Goal: Task Accomplishment & Management: Complete application form

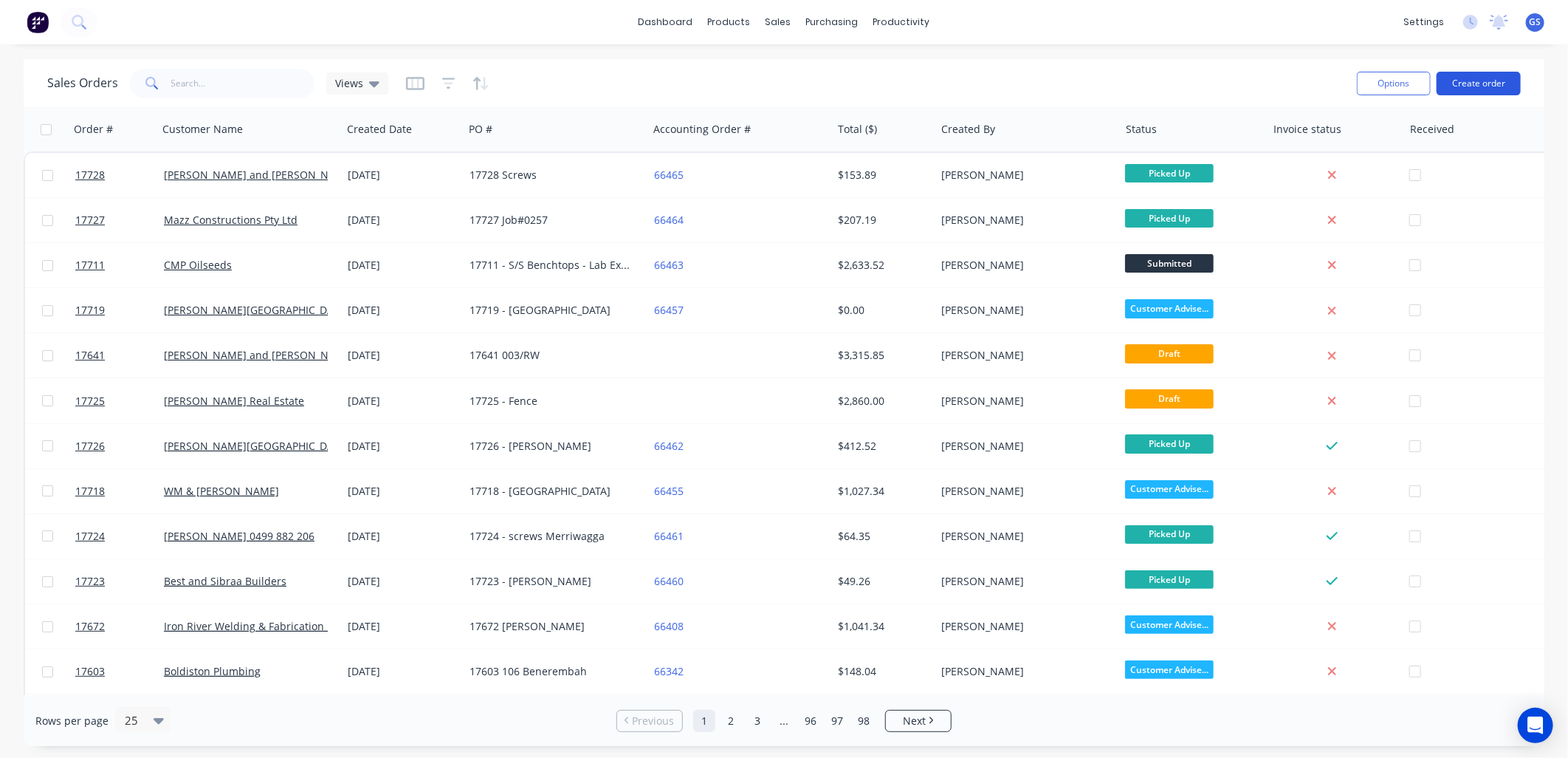
click at [1474, 83] on button "Create order" at bounding box center [1479, 83] width 84 height 24
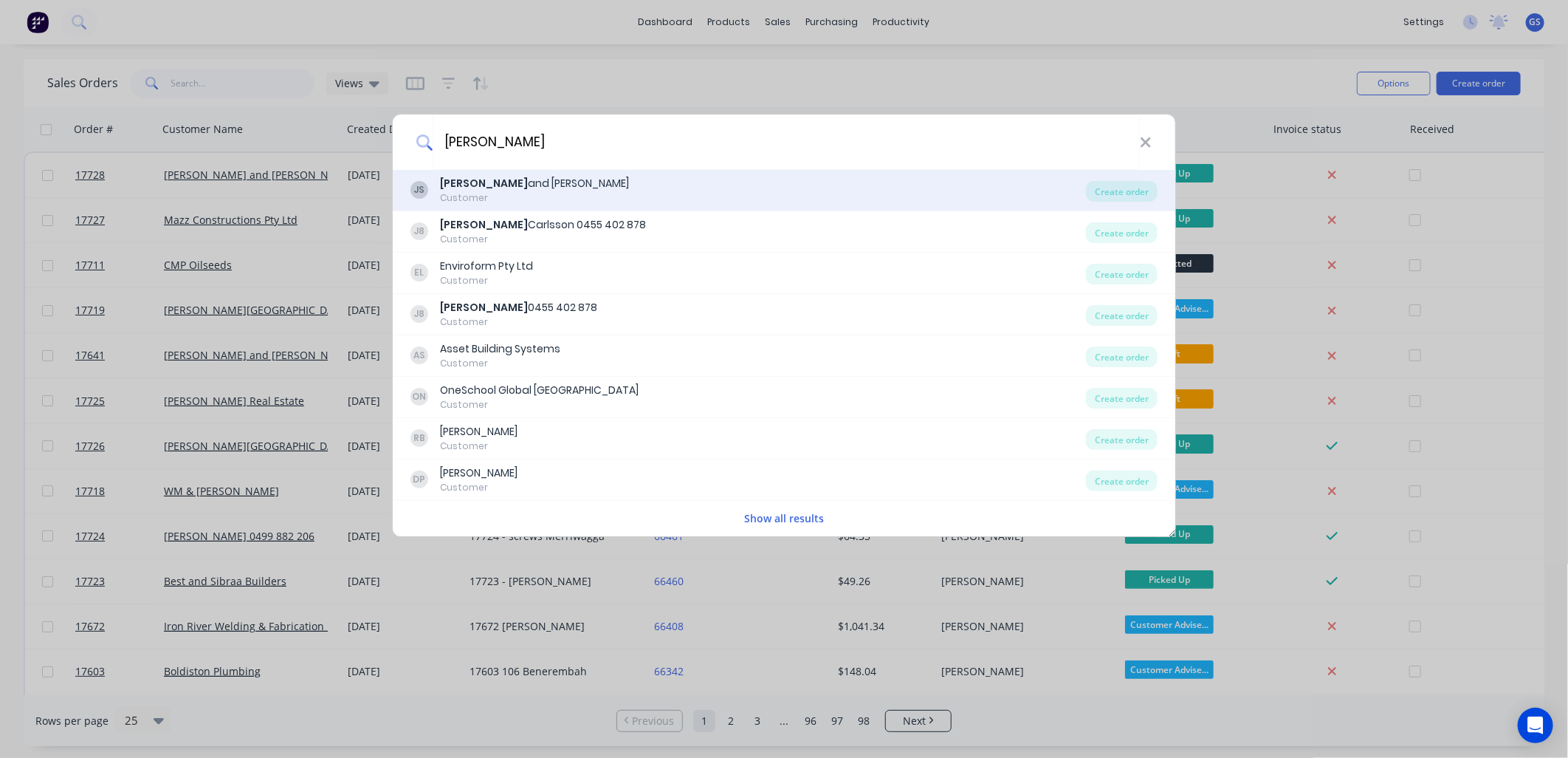
type input "jay"
click at [547, 183] on div "Jay and Penny Sargeant" at bounding box center [534, 183] width 189 height 16
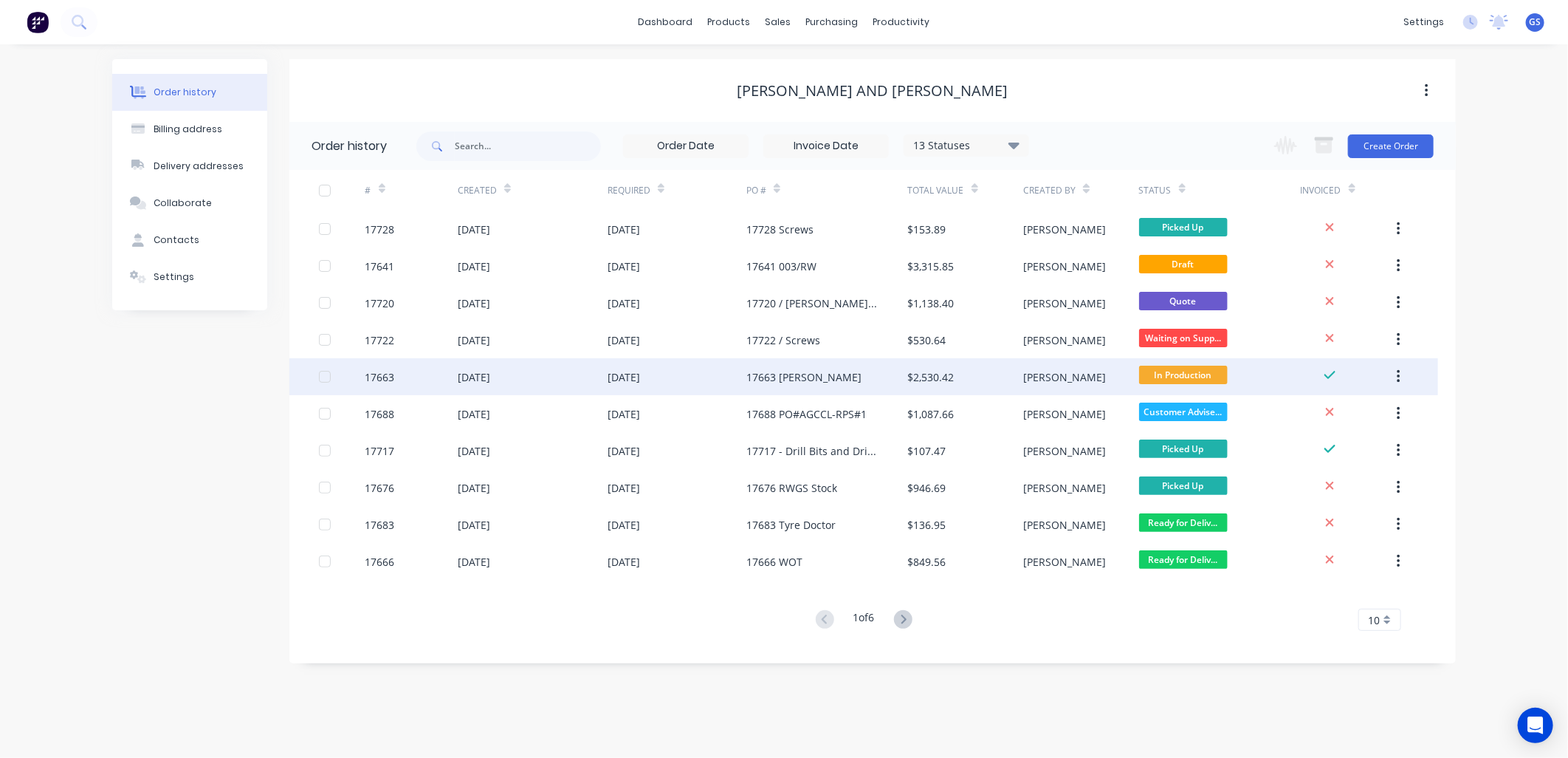
click at [825, 379] on div "17663 [PERSON_NAME]" at bounding box center [827, 377] width 161 height 37
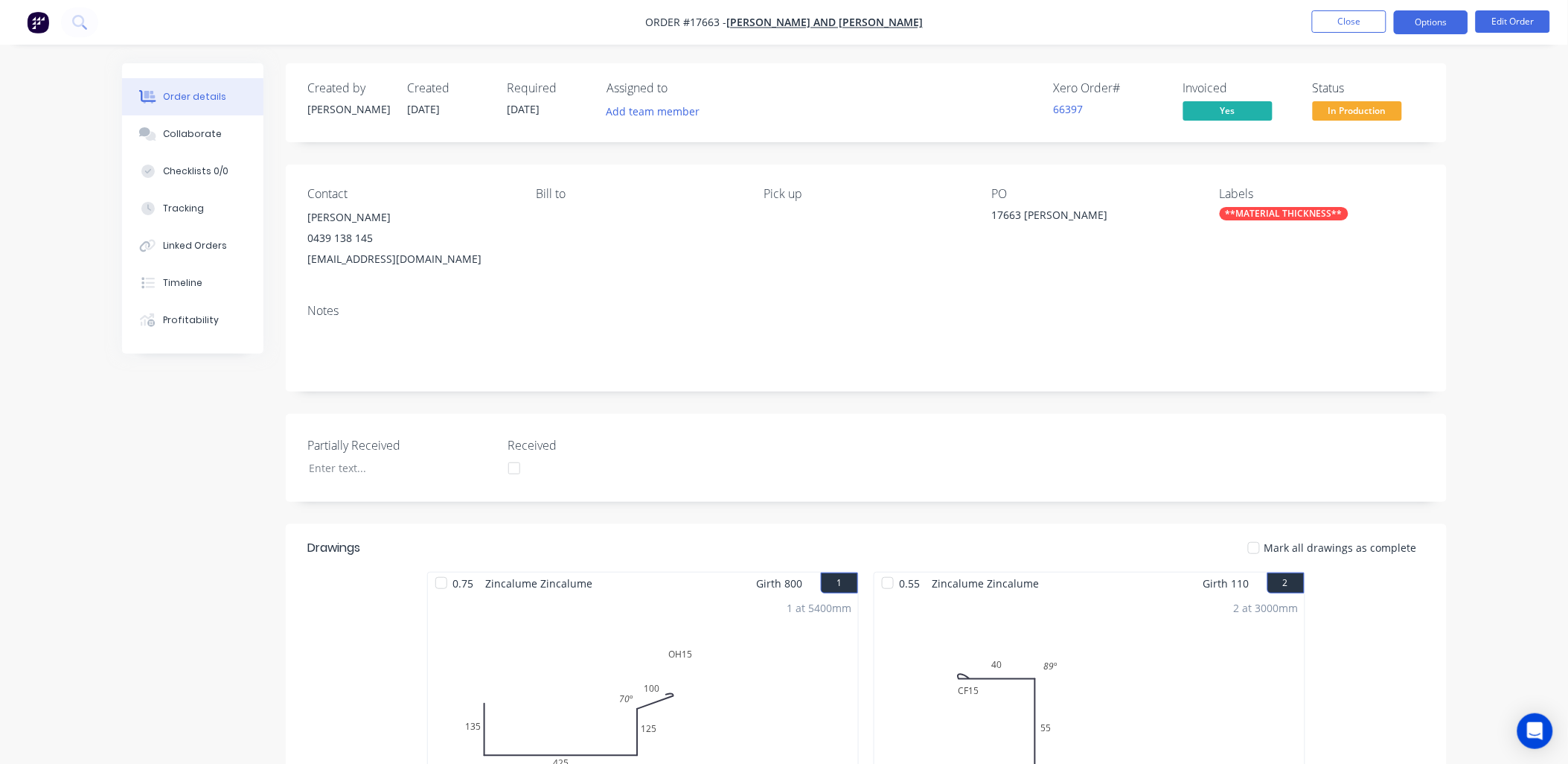
click at [1440, 14] on button "Options" at bounding box center [1431, 23] width 74 height 24
drag, startPoint x: 1071, startPoint y: 23, endPoint x: 1202, endPoint y: 3, distance: 132.5
click at [1073, 23] on nav "Order #17663 - Jay and Penny Sargeant Close Options Edit Order" at bounding box center [784, 23] width 1568 height 45
click at [1364, 108] on span "In Production" at bounding box center [1357, 110] width 89 height 19
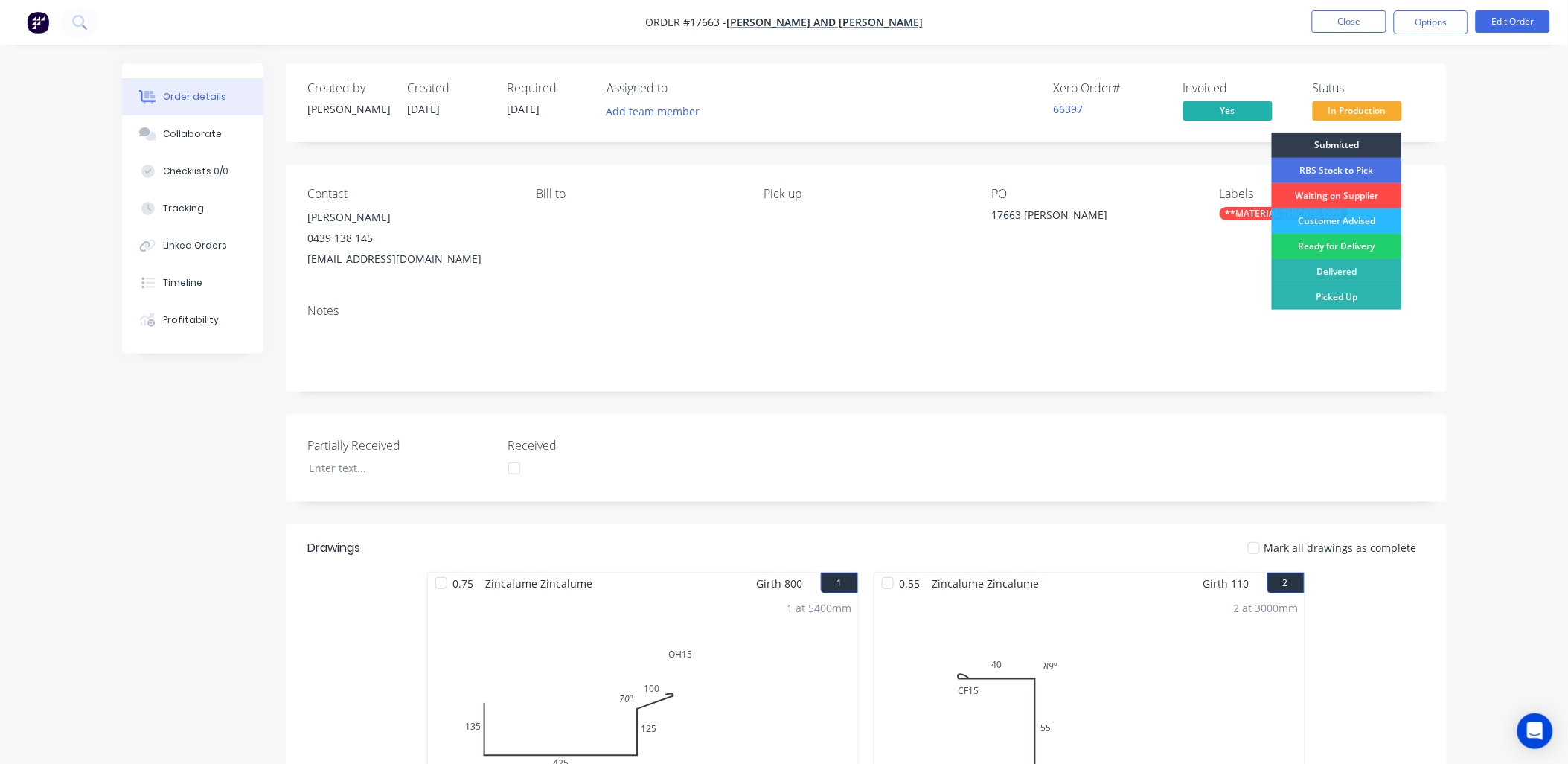
click at [1363, 189] on div "Waiting on Supplier" at bounding box center [1337, 196] width 131 height 26
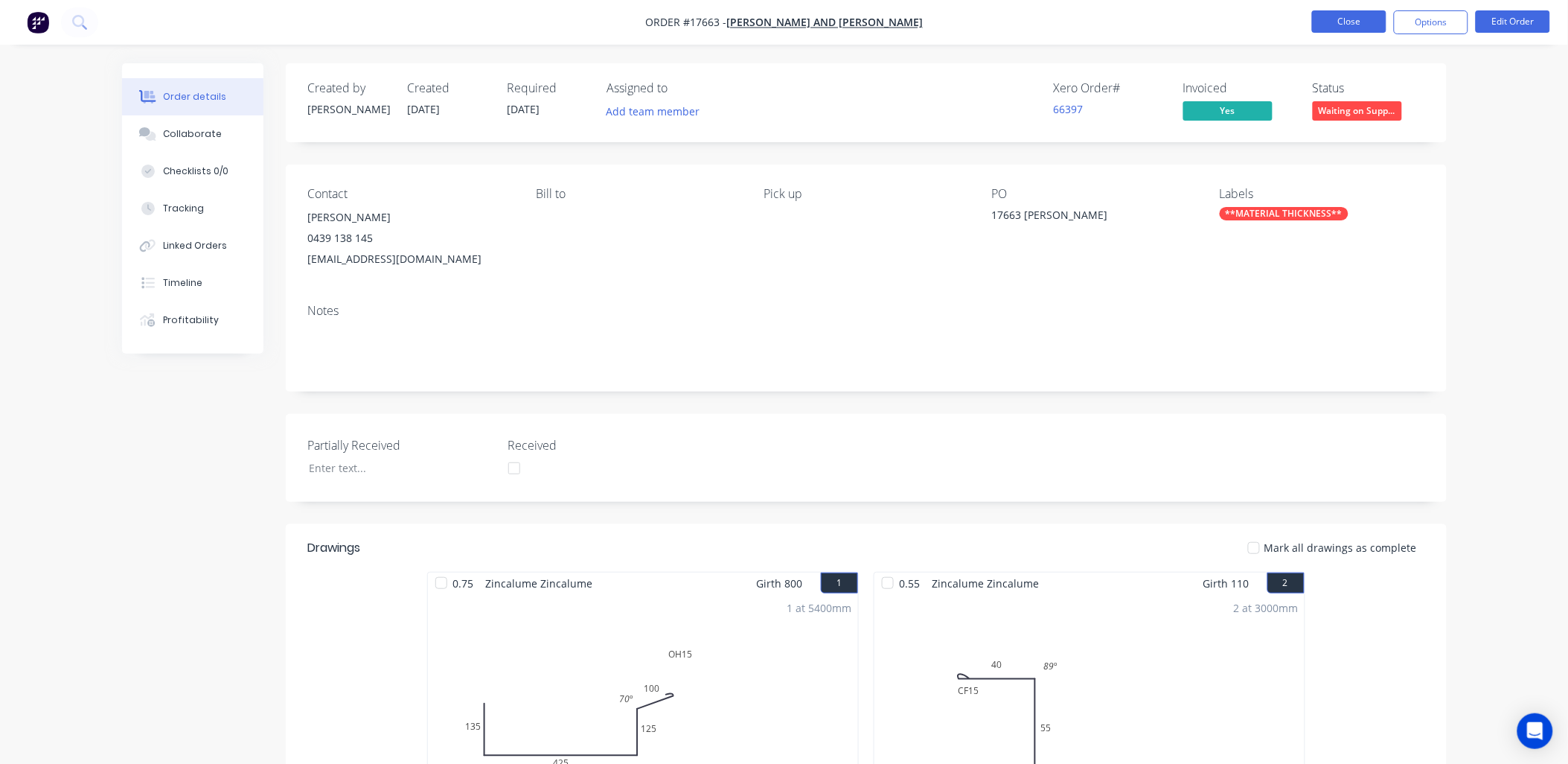
click at [1347, 23] on button "Close" at bounding box center [1349, 22] width 74 height 23
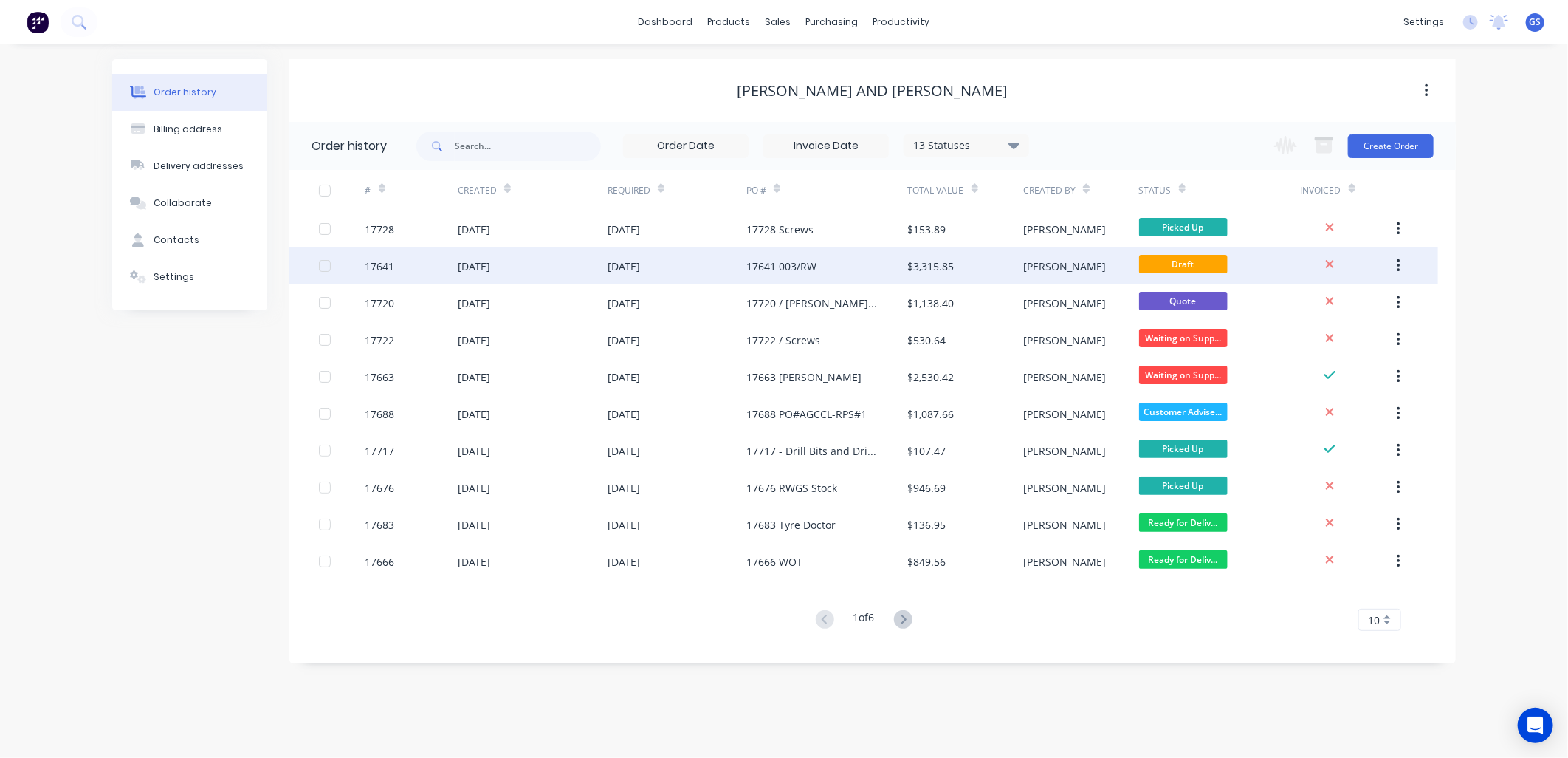
click at [890, 260] on div "17641 003/RW" at bounding box center [827, 266] width 161 height 37
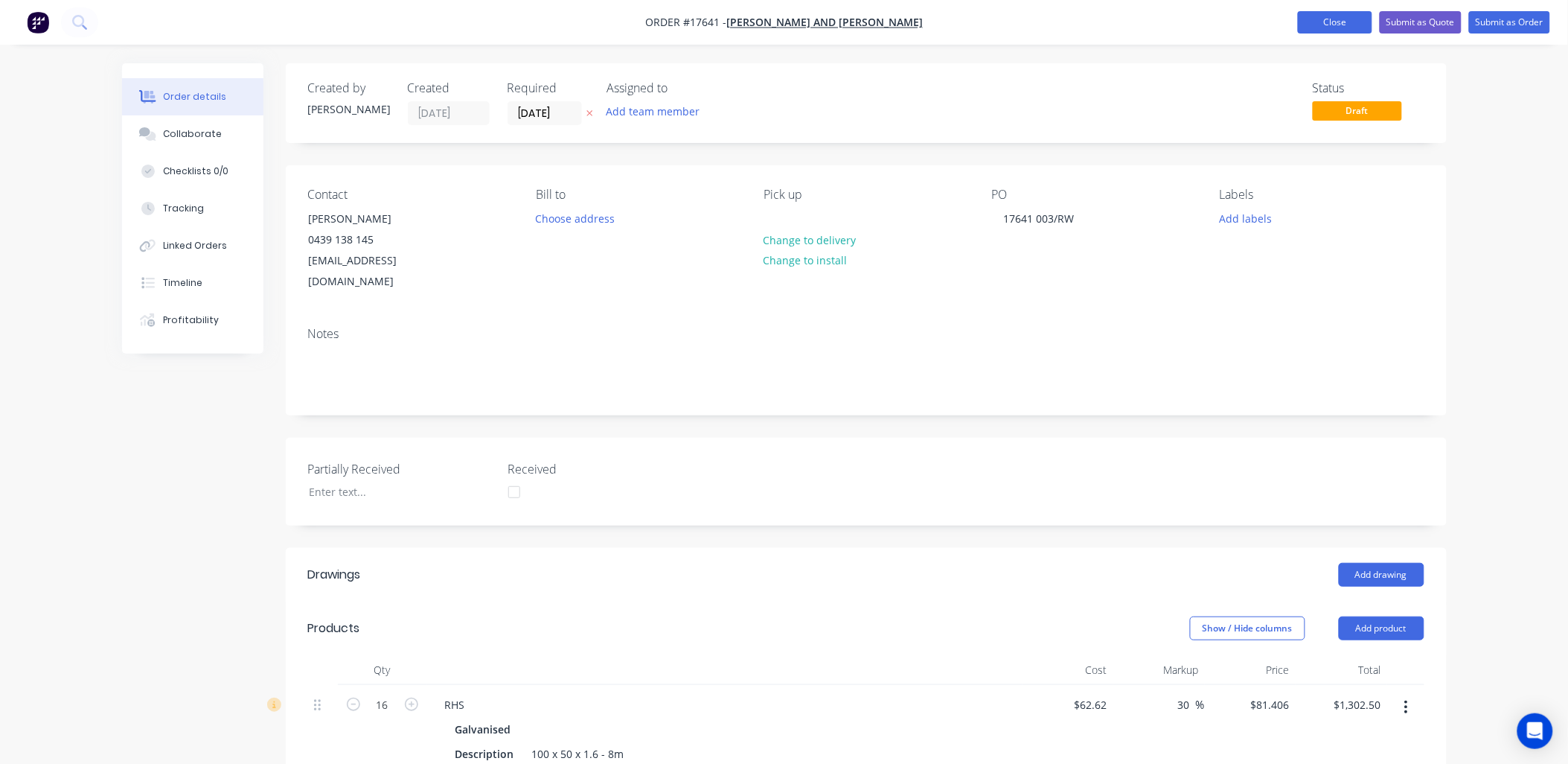
click at [1334, 20] on button "Close" at bounding box center [1335, 23] width 74 height 23
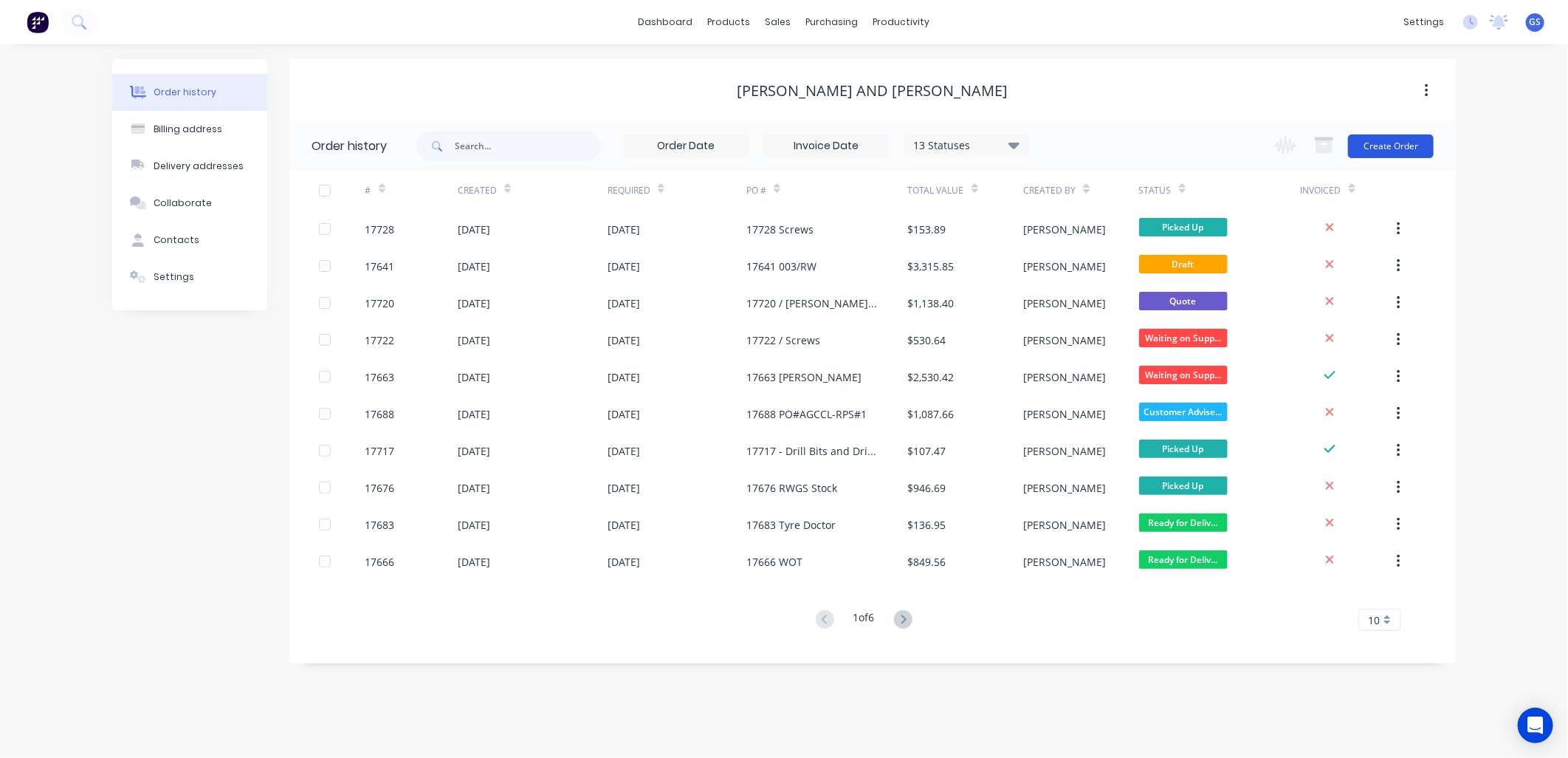
click at [1386, 144] on button "Create Order" at bounding box center [1391, 147] width 86 height 24
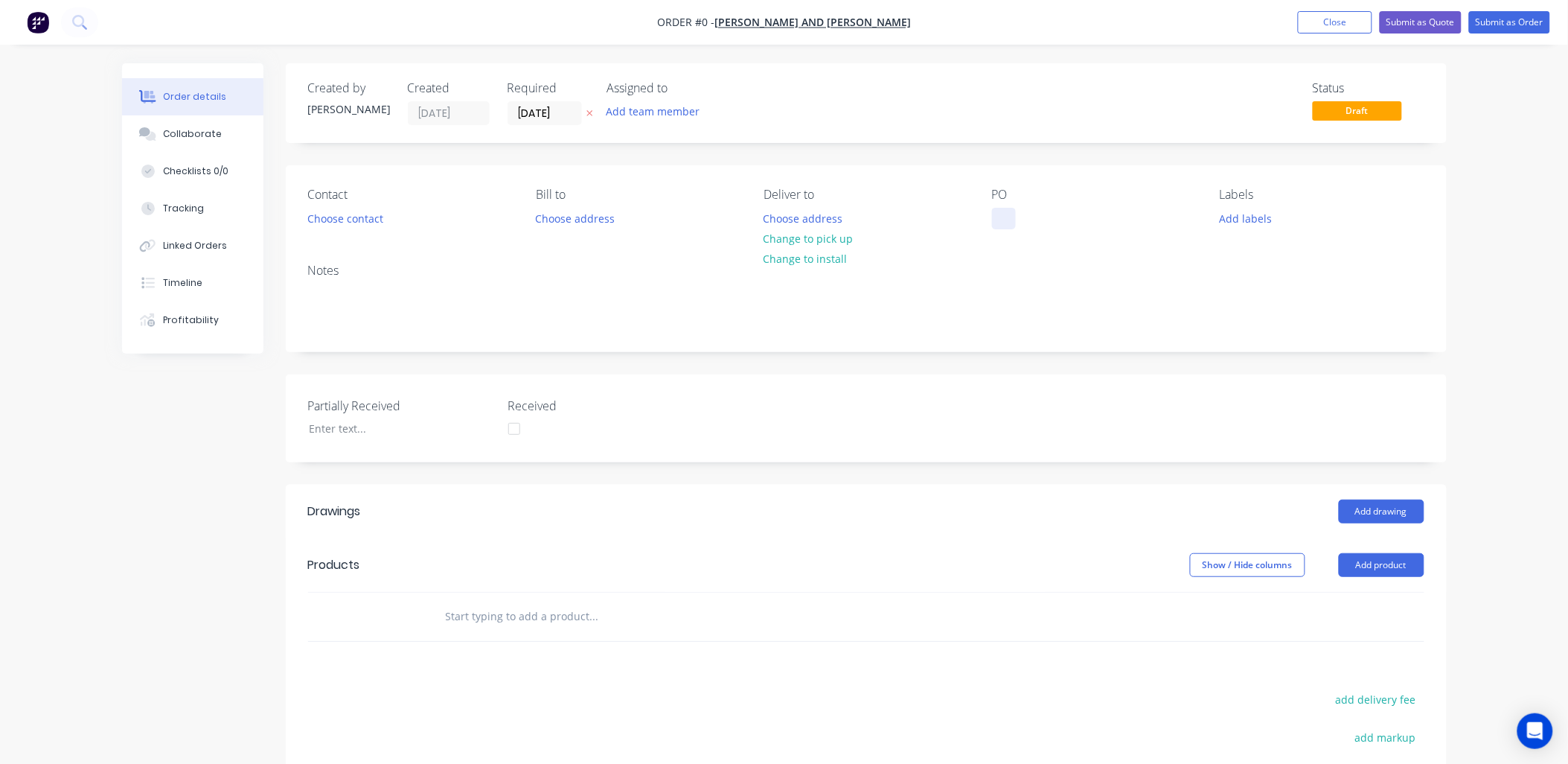
click at [1014, 218] on div at bounding box center [1004, 218] width 24 height 22
click at [374, 218] on div "Order details Collaborate Checklists 0/0 Tracking Linked Orders Timeline Profit…" at bounding box center [785, 542] width 1355 height 958
click at [369, 210] on button "Choose contact" at bounding box center [345, 218] width 92 height 20
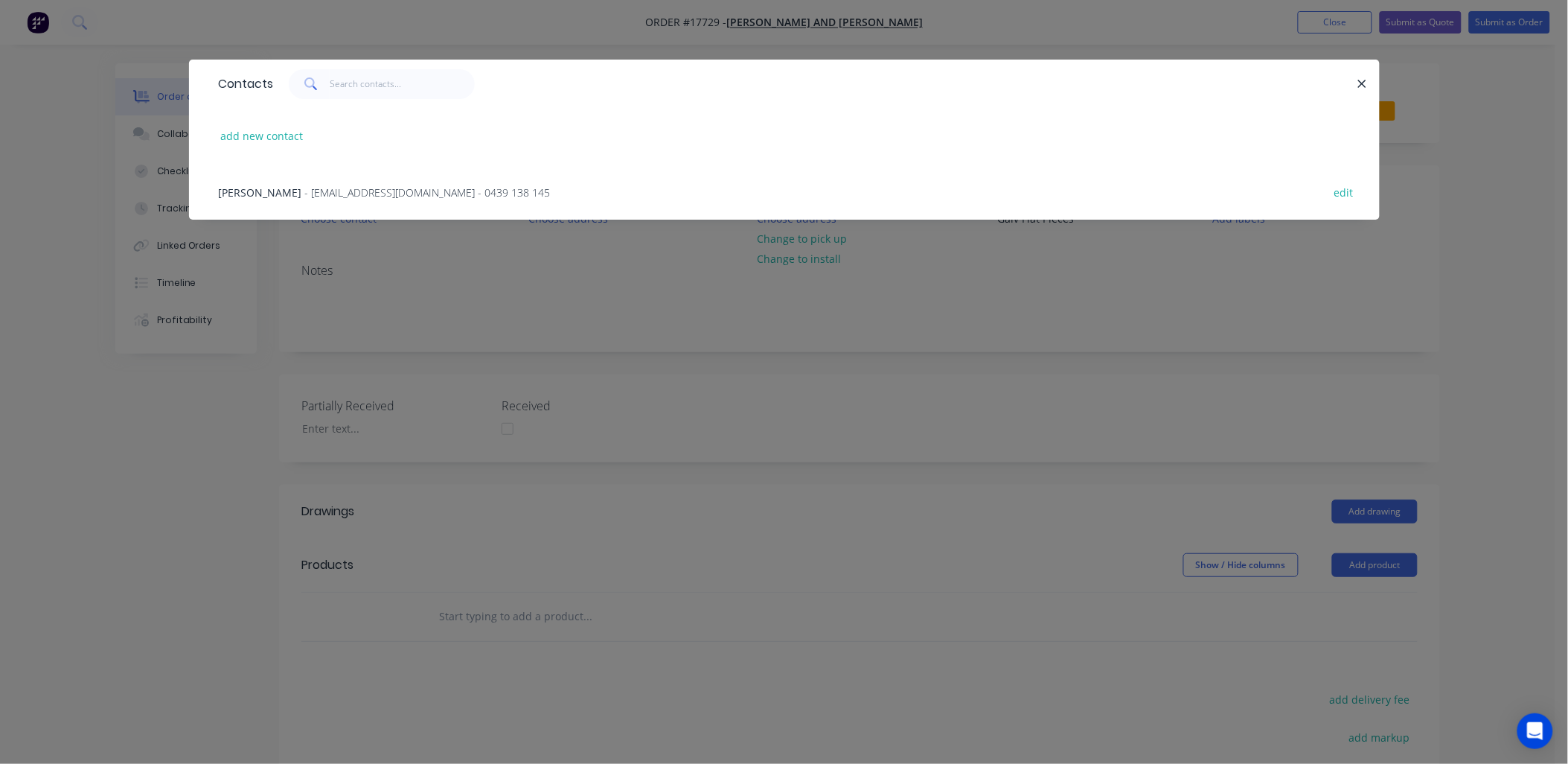
click at [375, 188] on span "- rainwatergoodsandservices@outlook.com.au - 0439 138 145" at bounding box center [428, 192] width 245 height 14
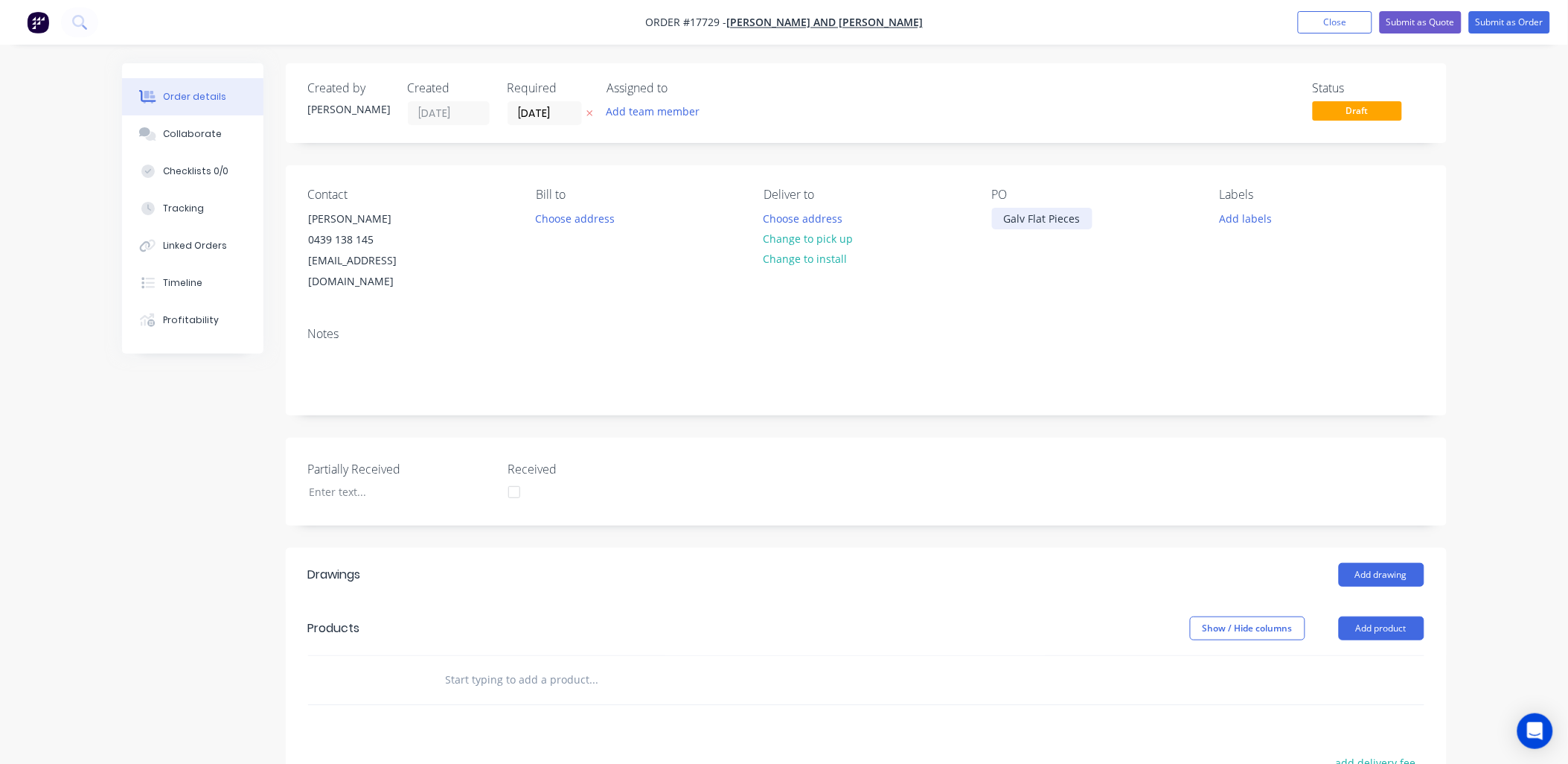
click at [999, 219] on div "Galv Flat Pieces" at bounding box center [1042, 218] width 101 height 22
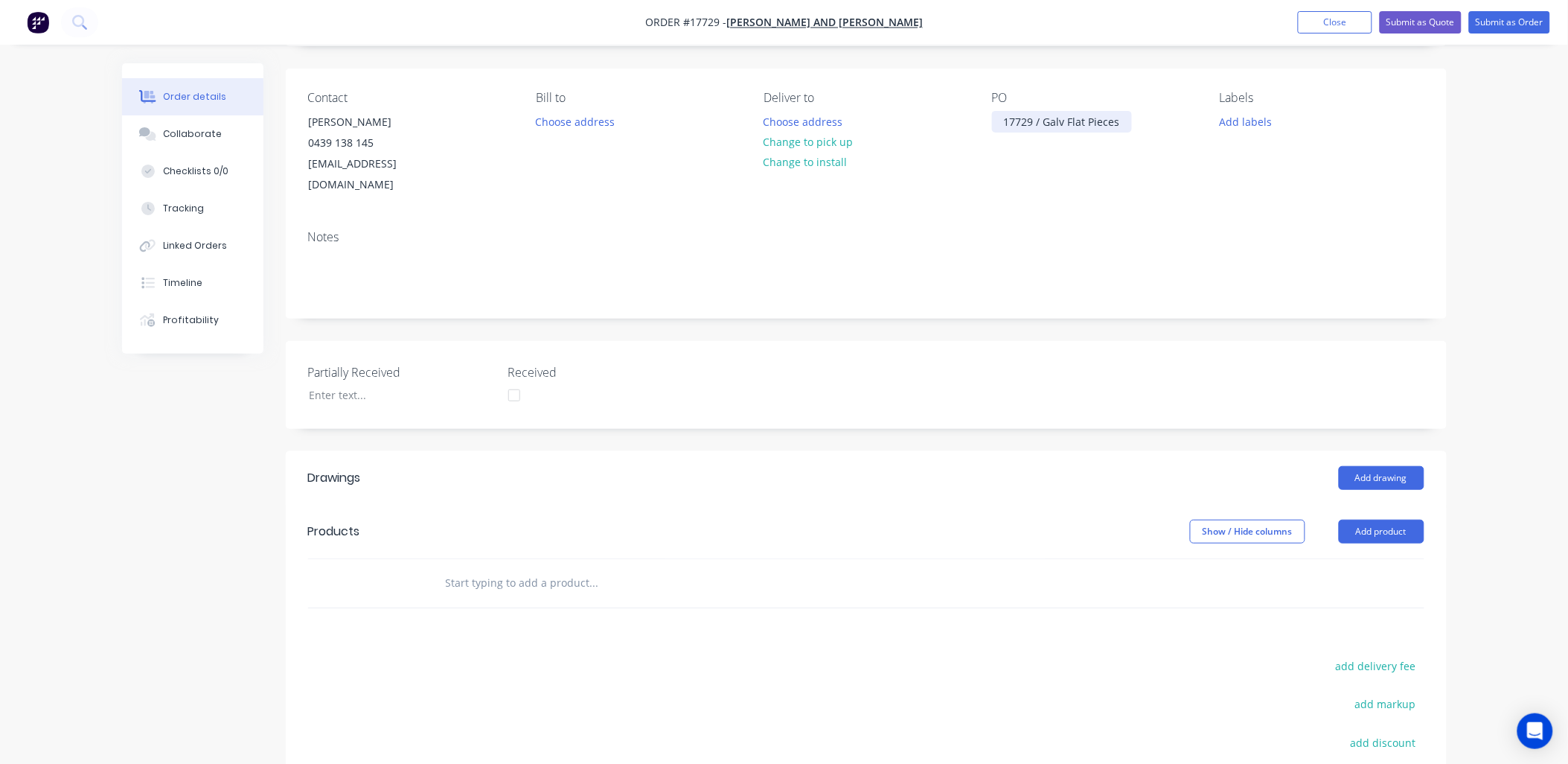
scroll to position [248, 0]
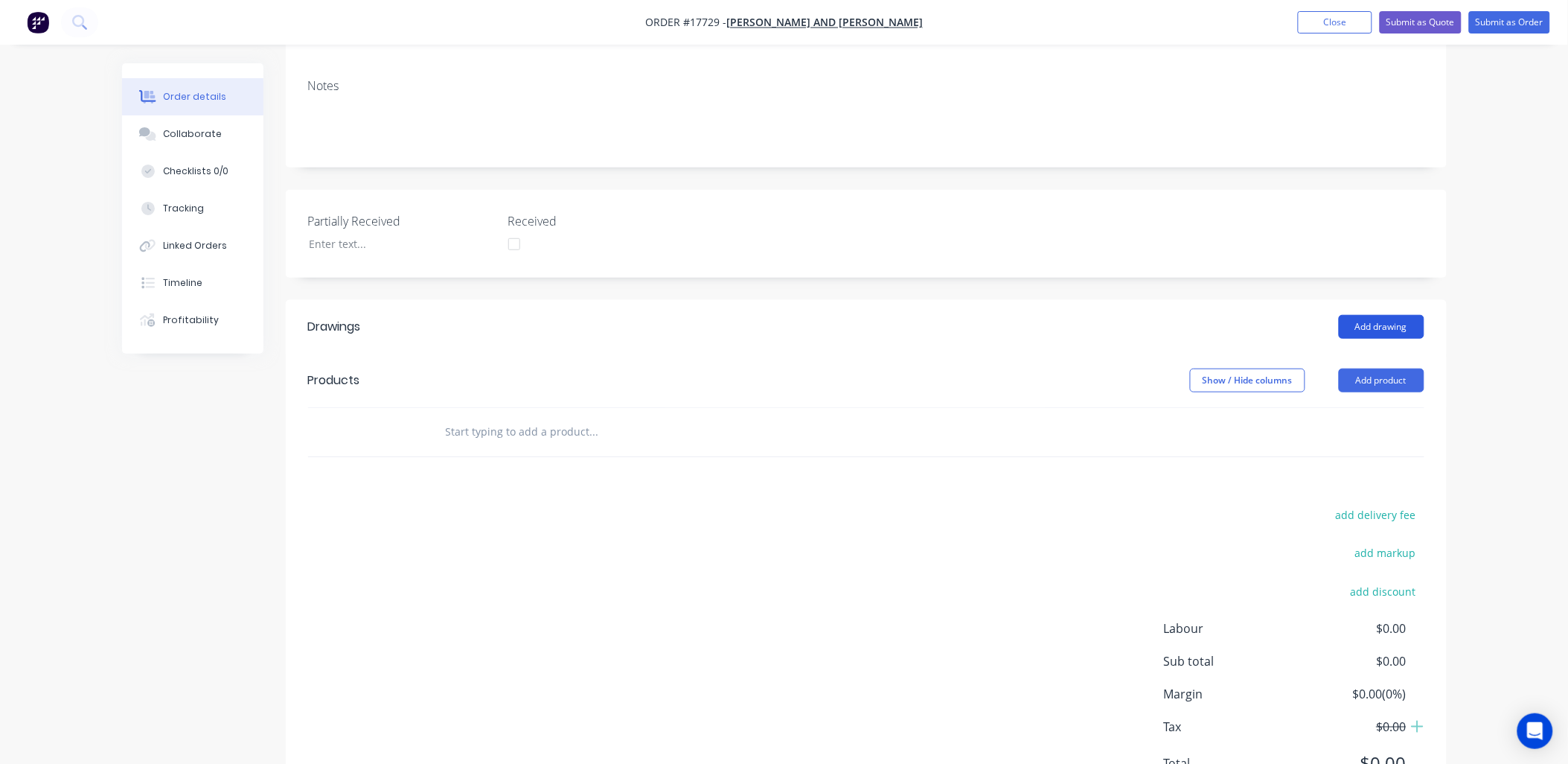
click at [1371, 315] on button "Add drawing" at bounding box center [1382, 327] width 86 height 24
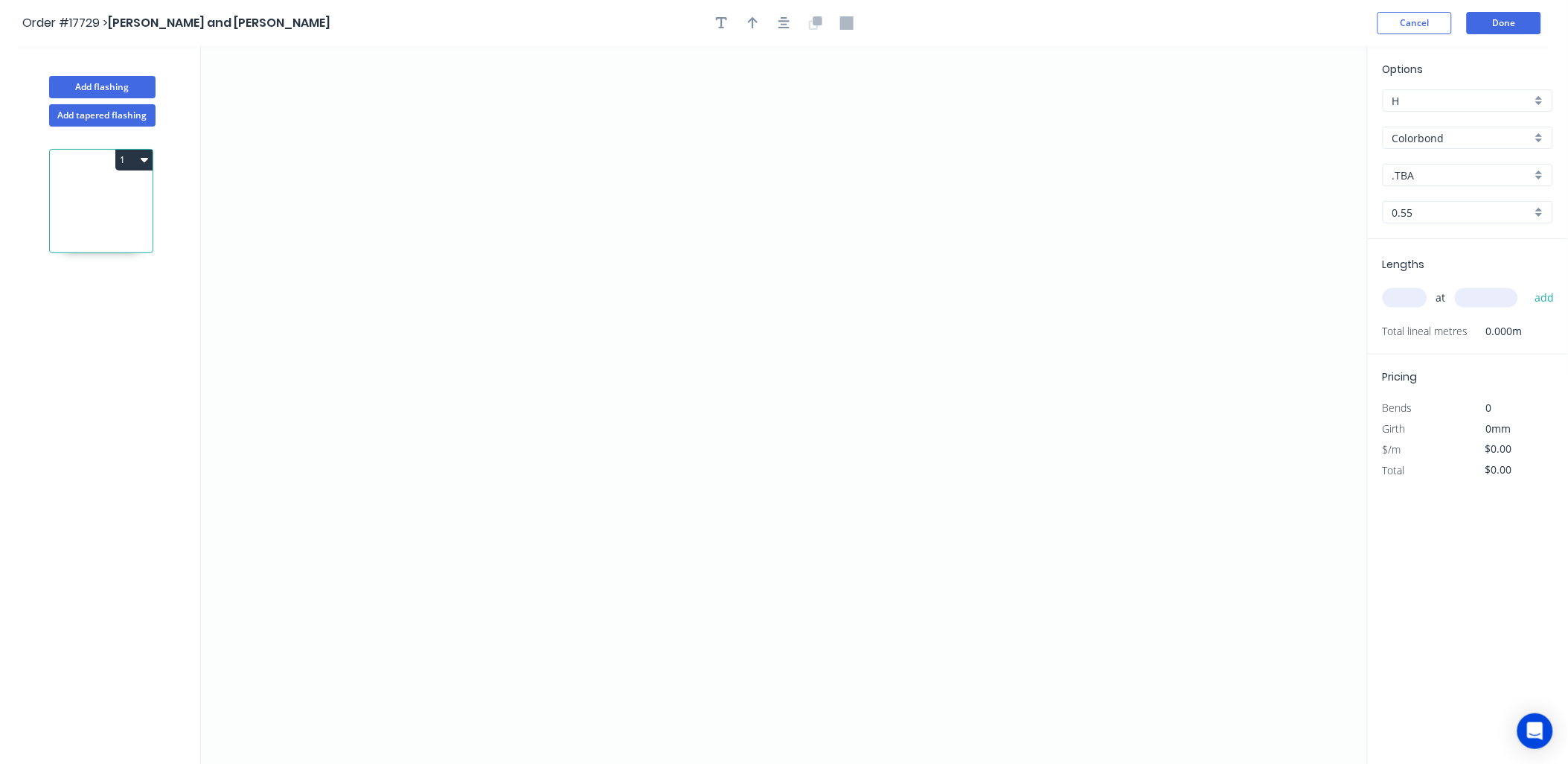
click at [1535, 137] on div "Colorbond" at bounding box center [1467, 138] width 170 height 23
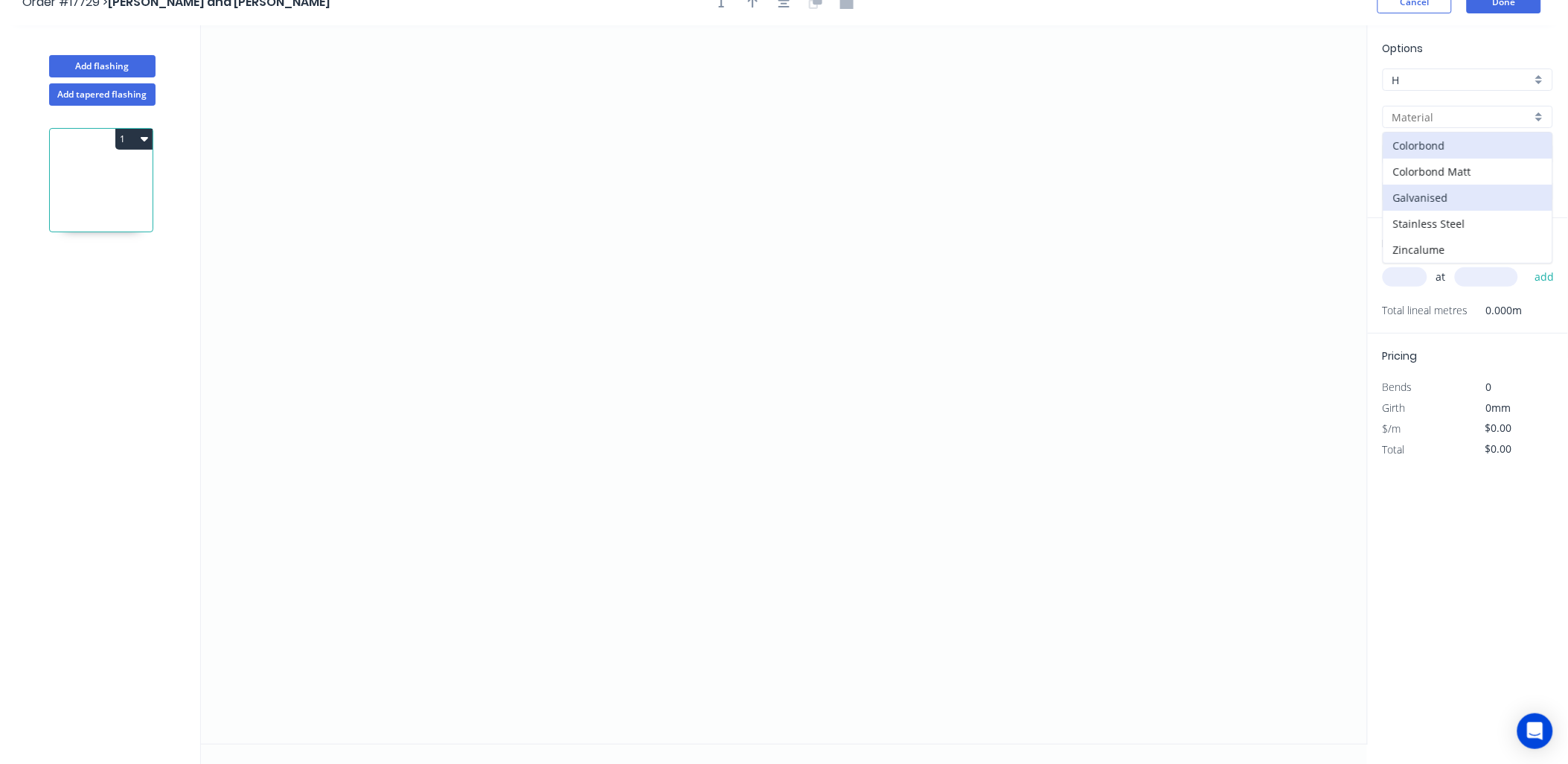
scroll to position [28, 0]
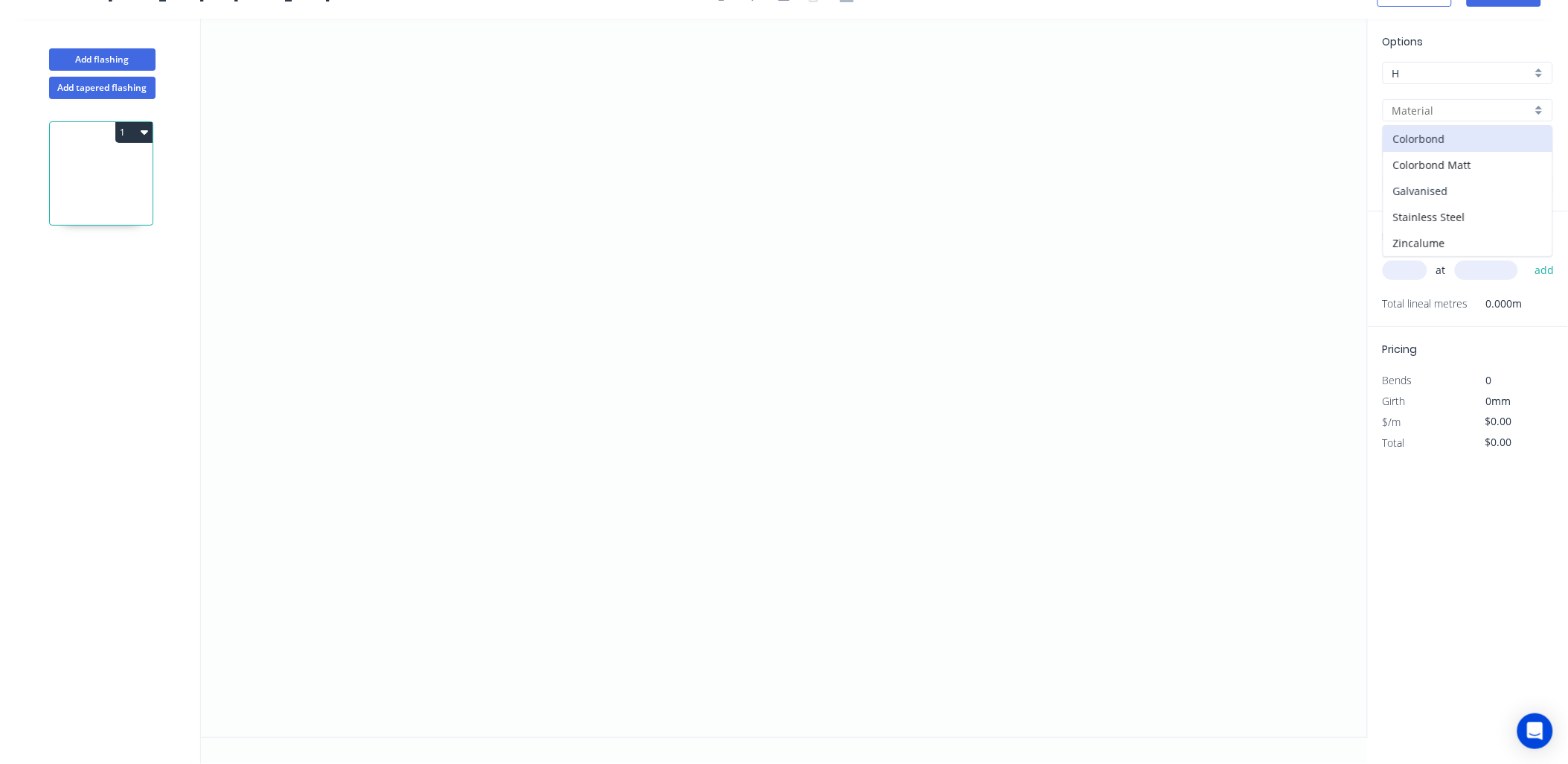
click at [1467, 194] on div "Galvanised" at bounding box center [1467, 191] width 169 height 26
type input "Galvanised"
click at [1543, 186] on div "0.55" at bounding box center [1467, 185] width 170 height 23
click at [1420, 289] on div "1.5" at bounding box center [1467, 291] width 169 height 26
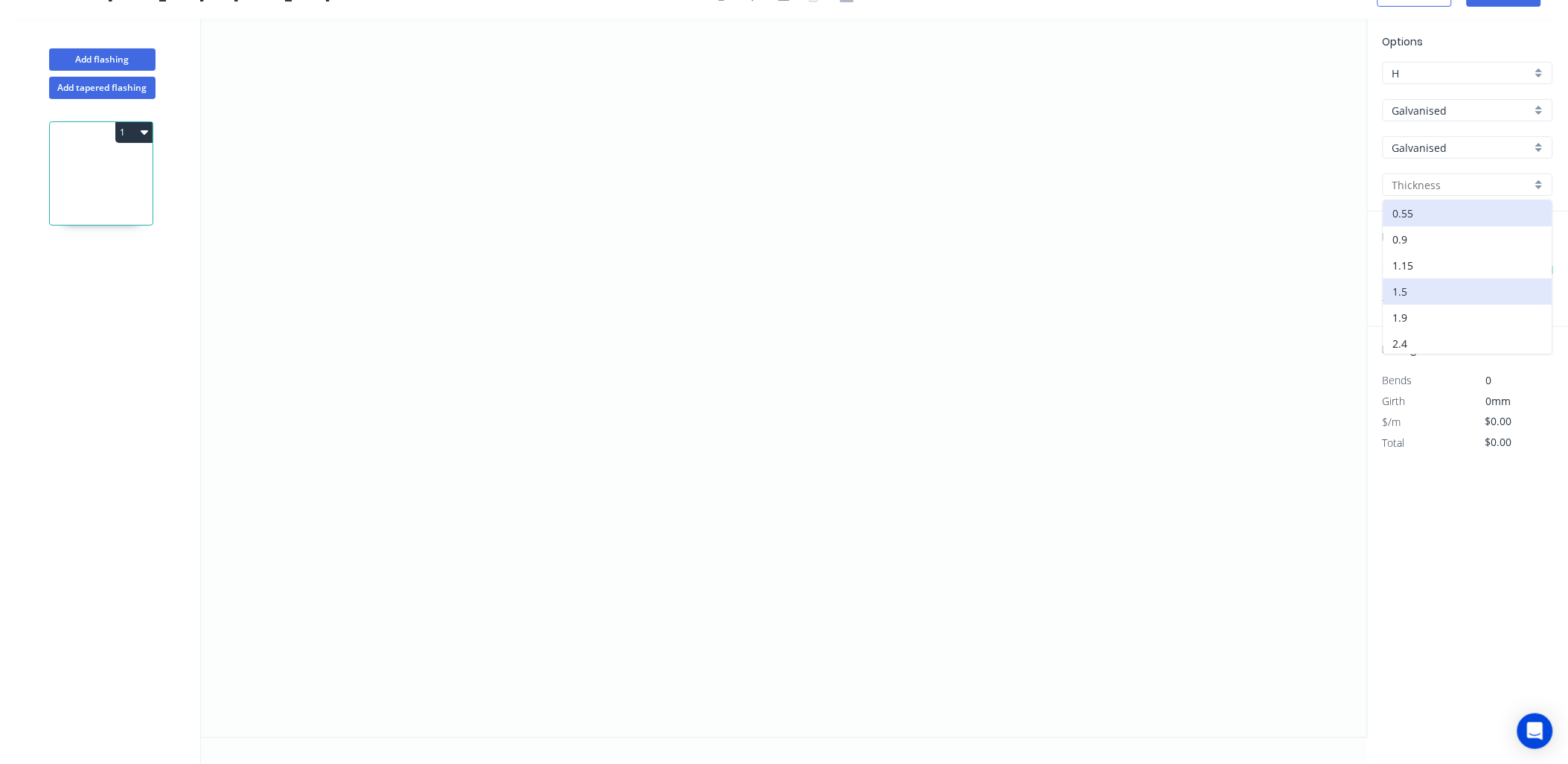
type input "1.5"
click at [1411, 270] on input "text" at bounding box center [1405, 270] width 45 height 20
type input "5"
type input "650"
click at [1527, 257] on button "add" at bounding box center [1545, 270] width 35 height 26
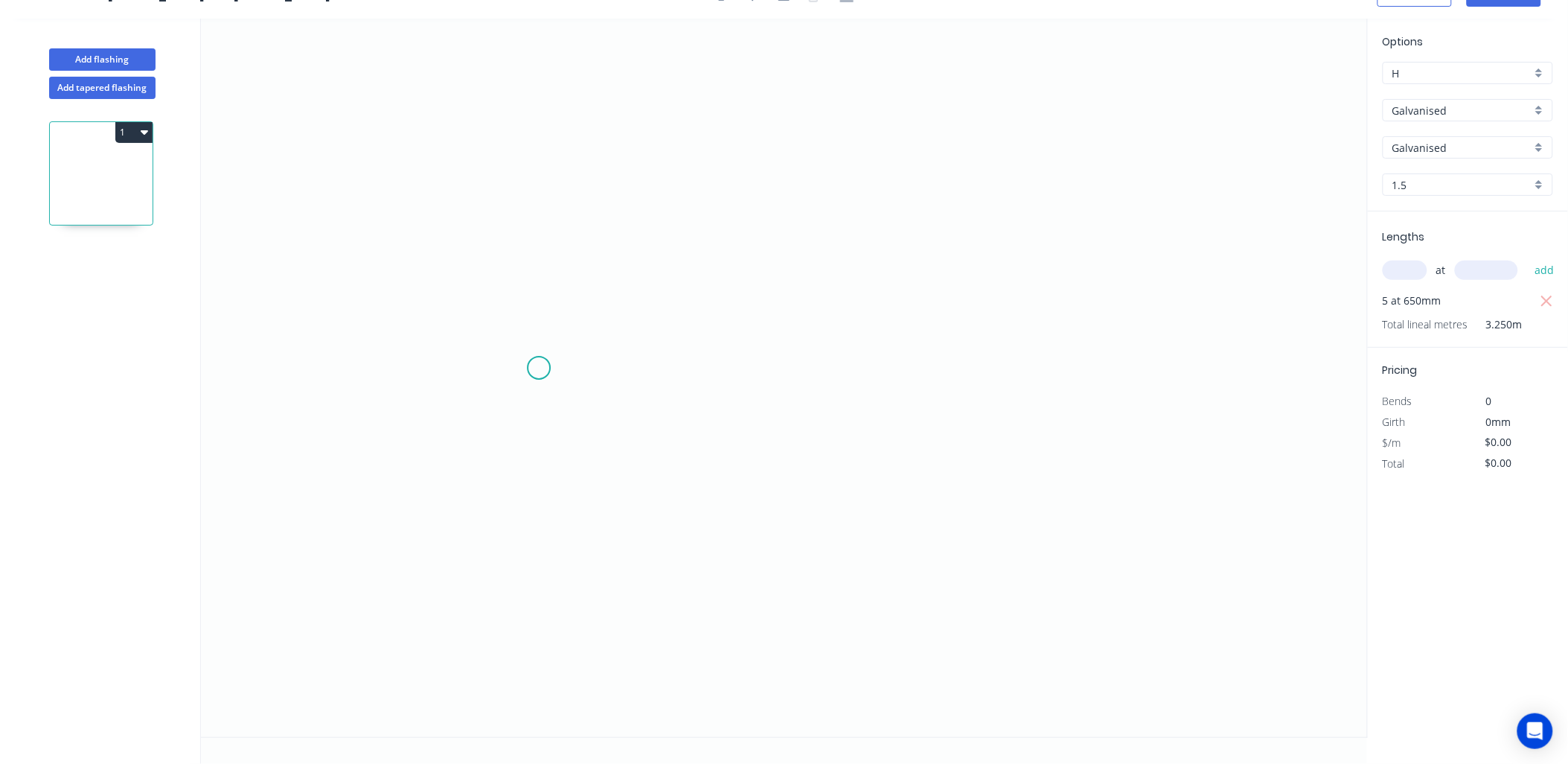
click at [539, 368] on icon "0" at bounding box center [785, 377] width 1167 height 718
click at [945, 373] on icon "0" at bounding box center [785, 377] width 1167 height 718
click at [747, 377] on rect at bounding box center [742, 384] width 30 height 21
click at [1116, 407] on icon "0 480" at bounding box center [785, 377] width 1167 height 718
type input "$27.36"
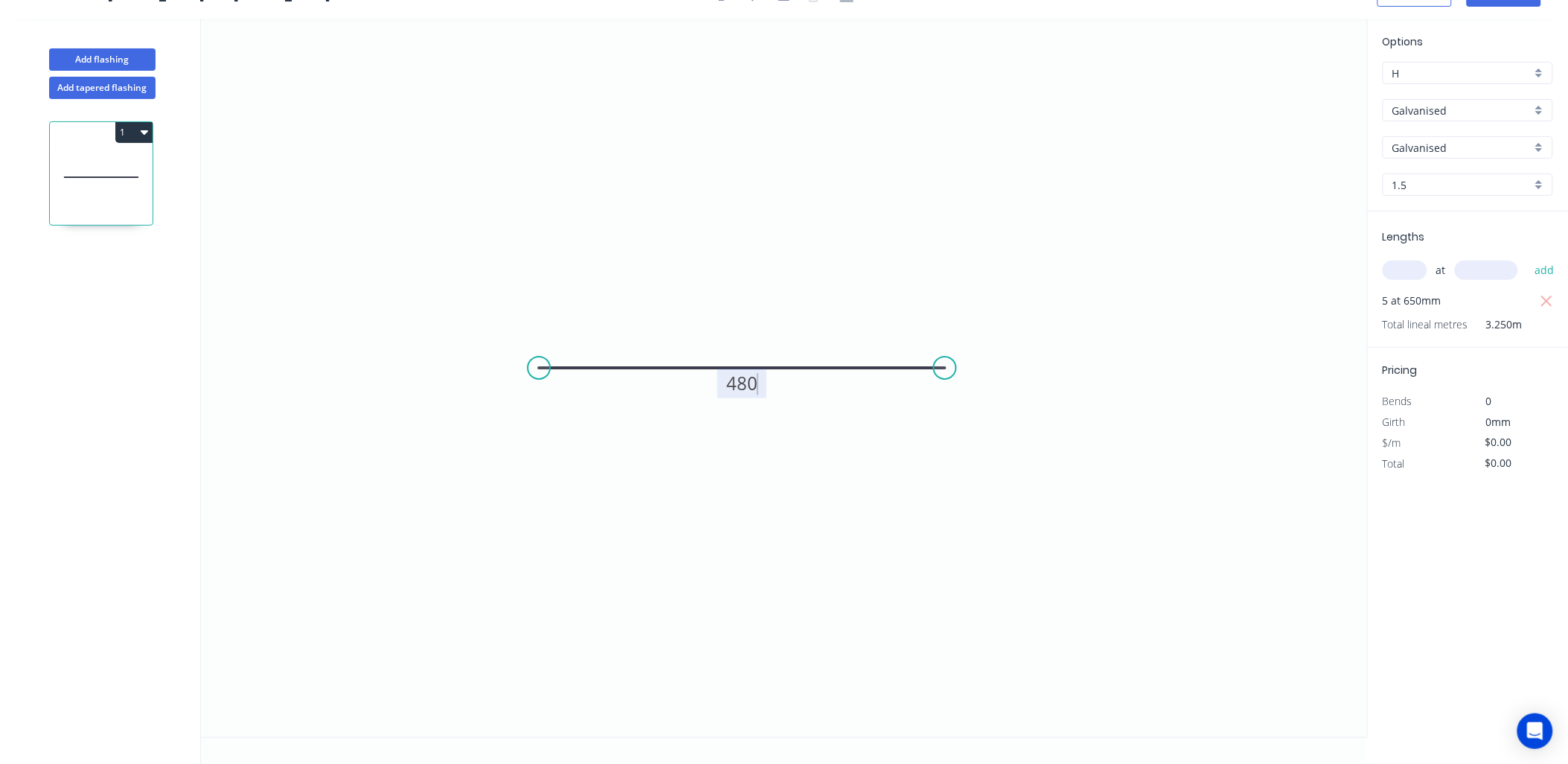
type input "$136.80"
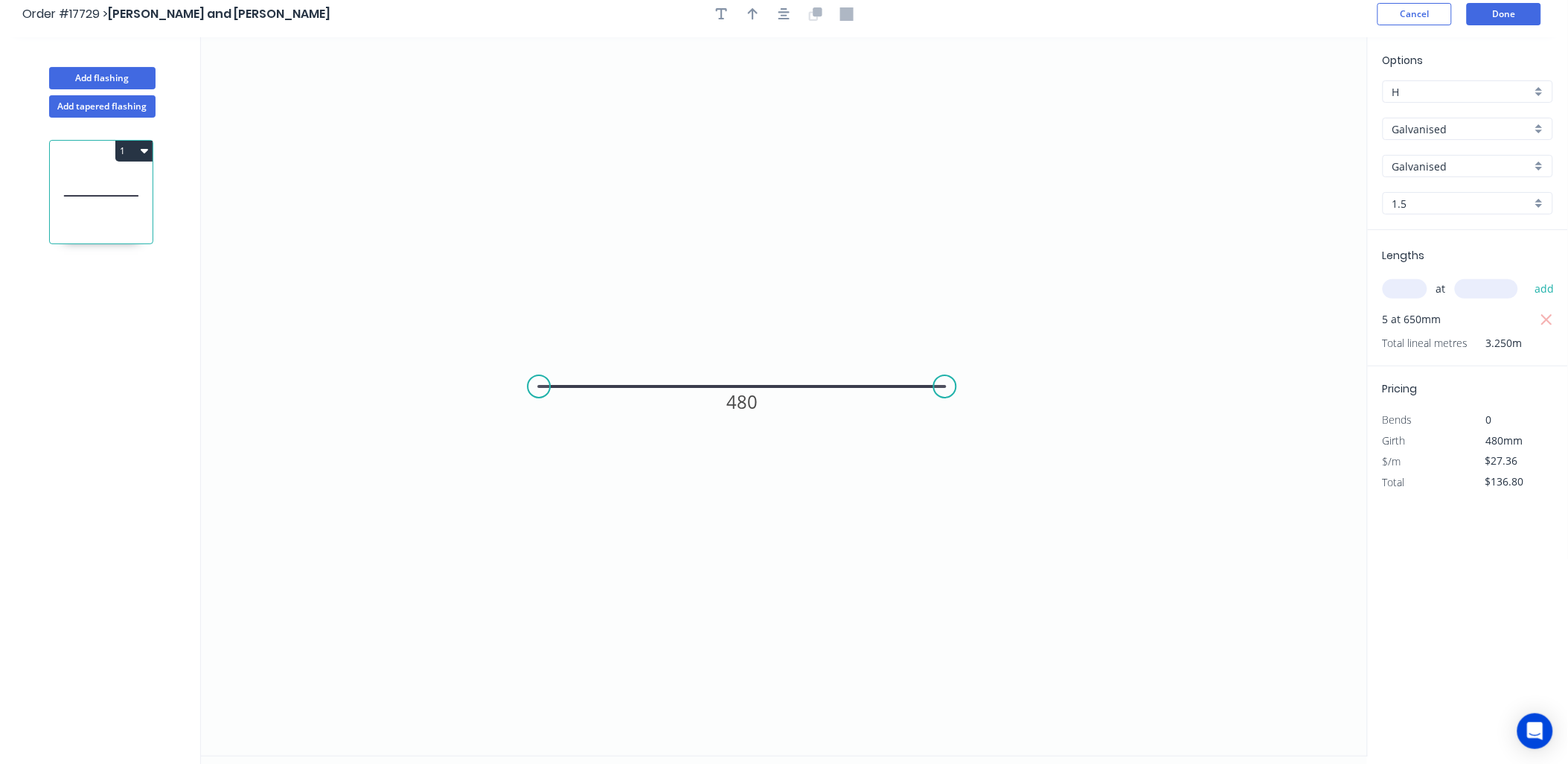
scroll to position [0, 0]
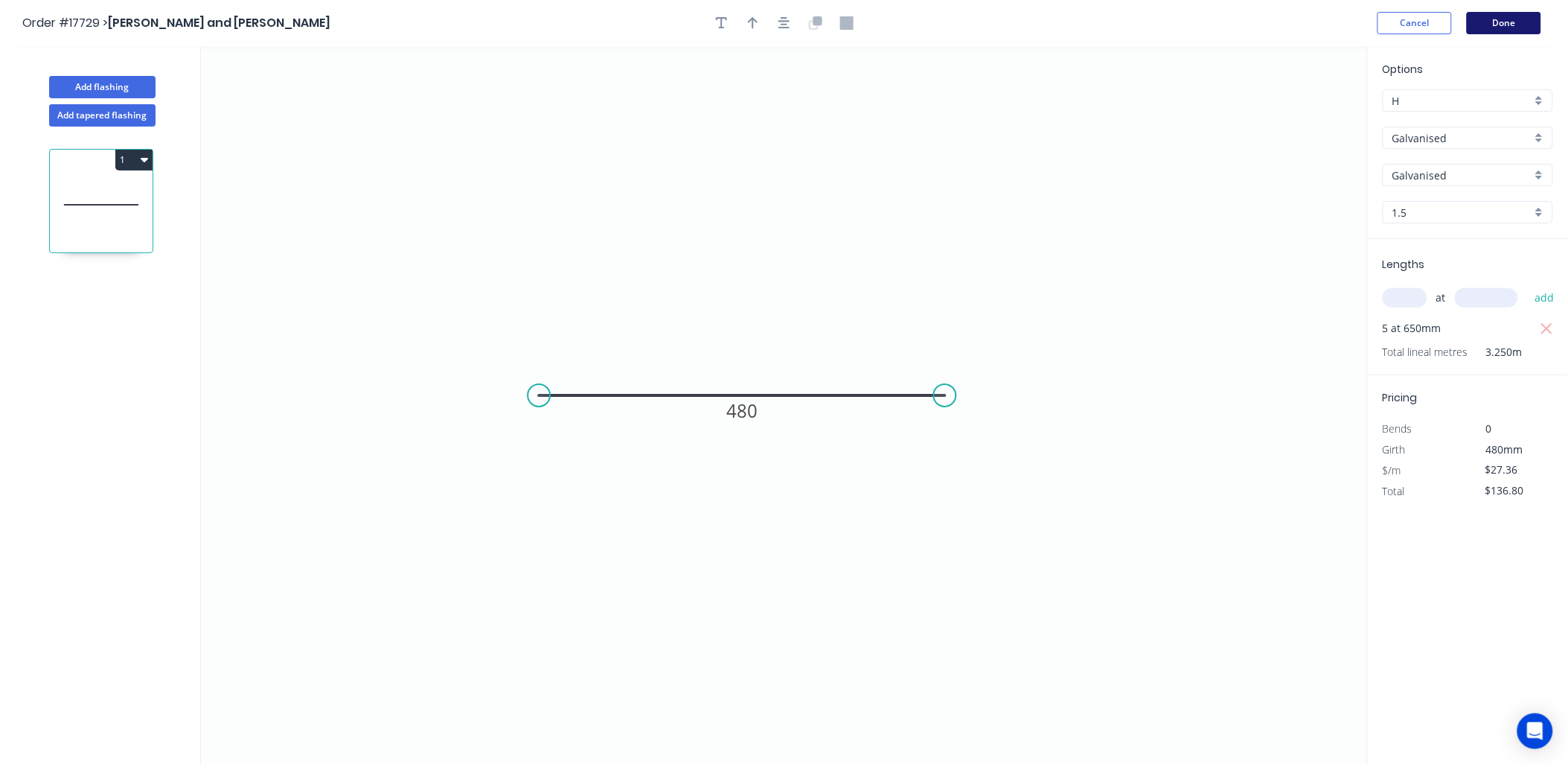
click at [1496, 18] on button "Done" at bounding box center [1503, 23] width 74 height 23
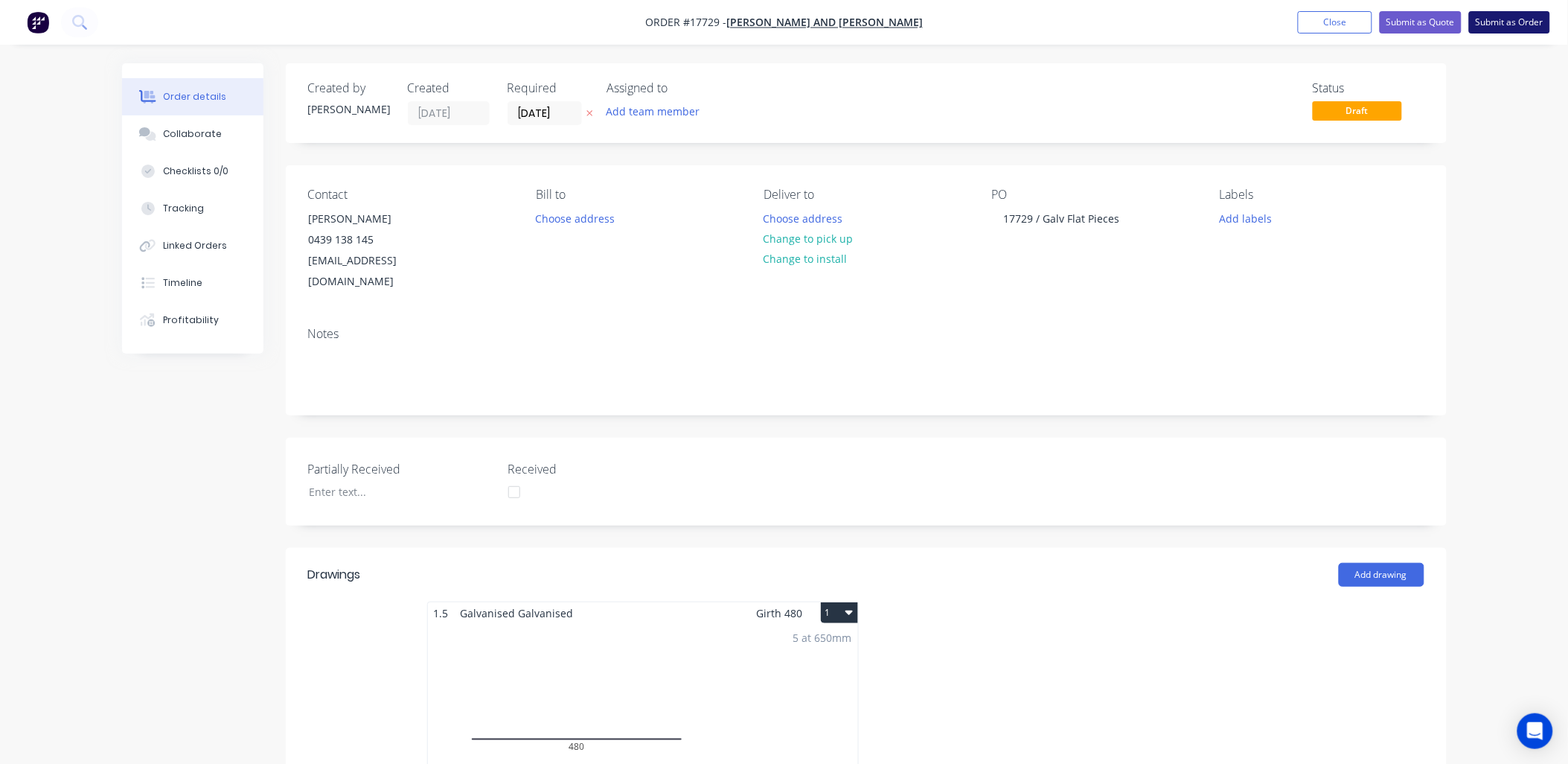
click at [1492, 24] on button "Submit as Order" at bounding box center [1509, 23] width 81 height 23
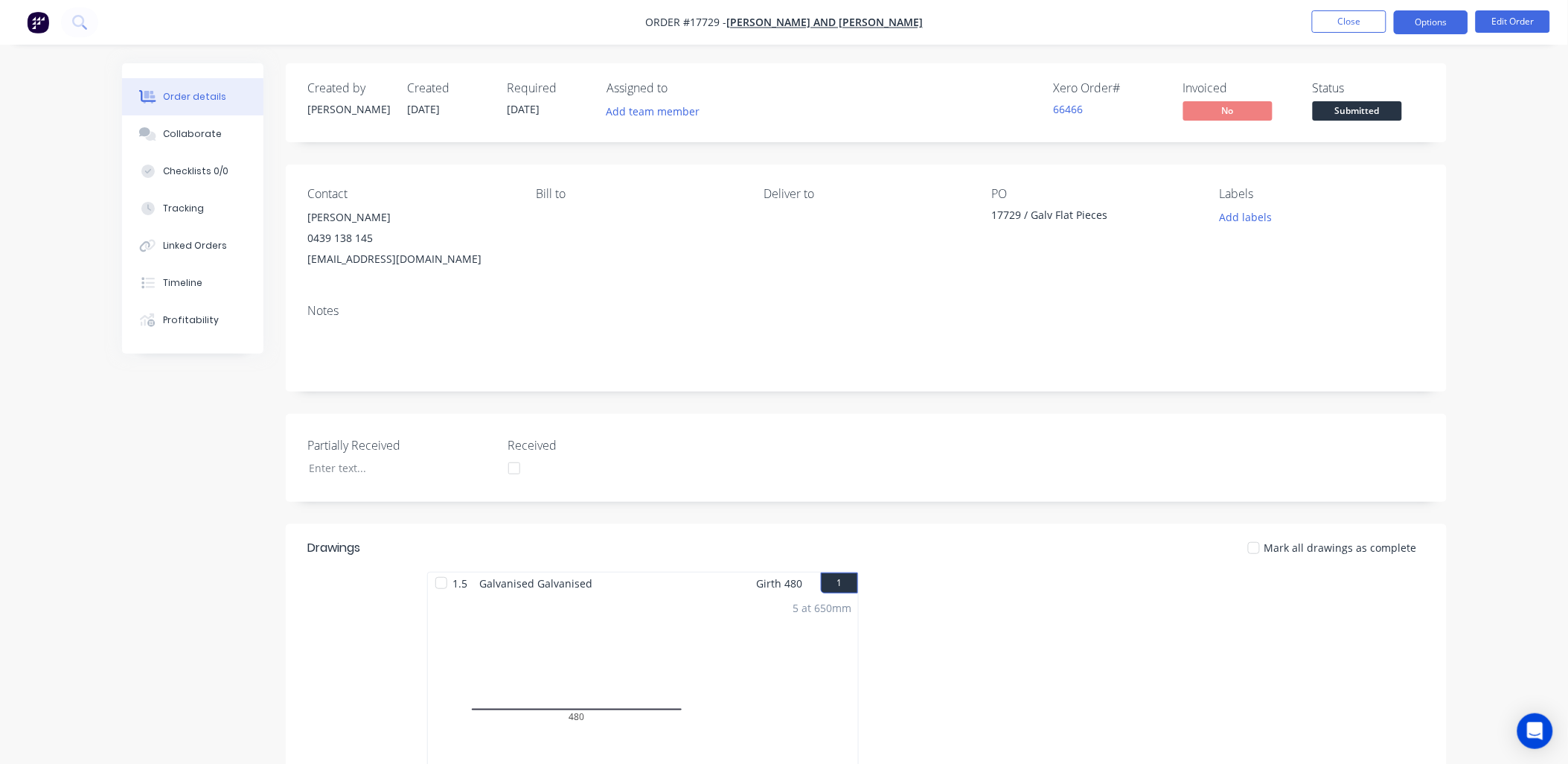
click at [1417, 20] on button "Options" at bounding box center [1431, 23] width 74 height 24
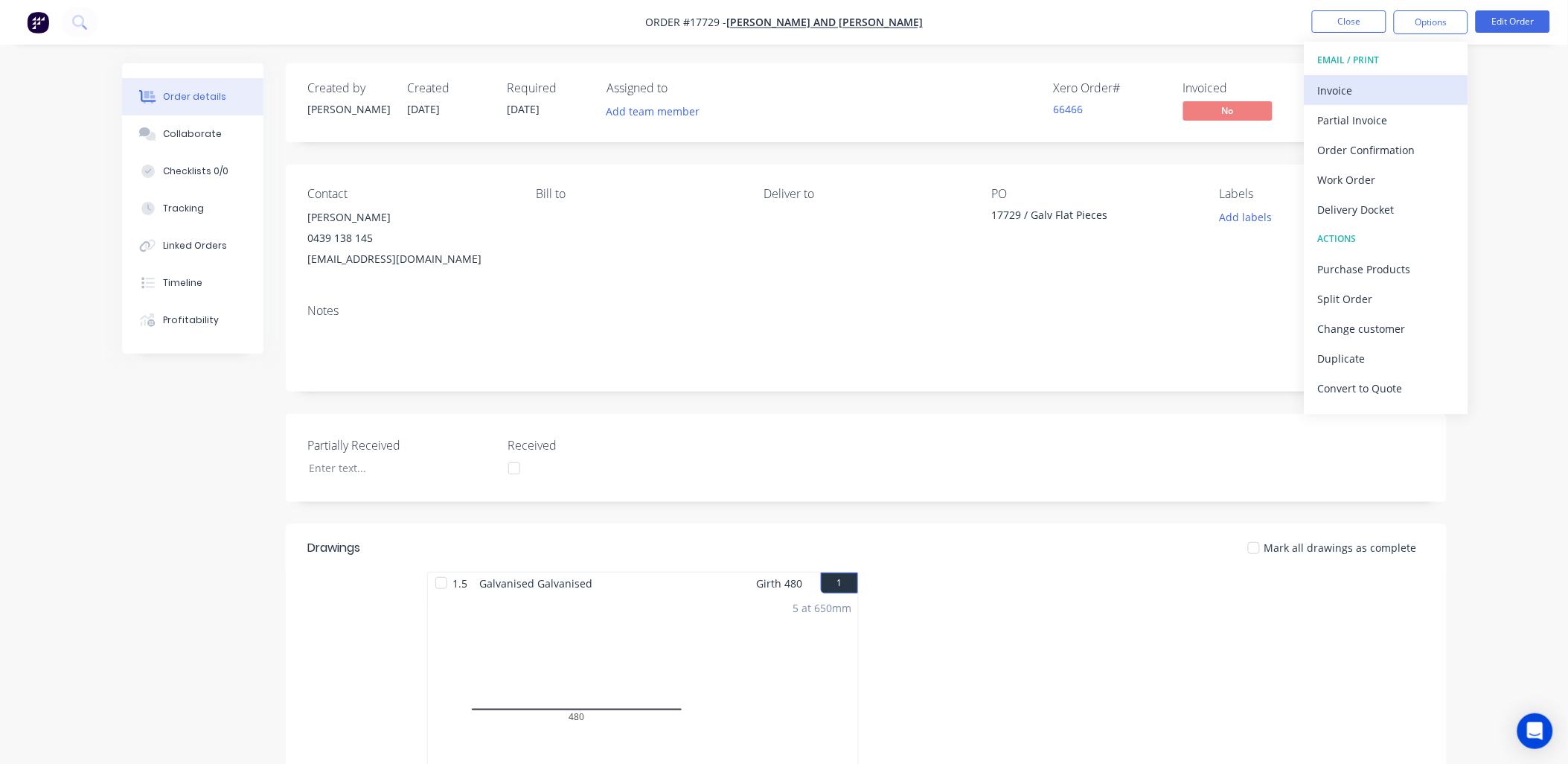
click at [1362, 85] on div "Invoice" at bounding box center [1386, 90] width 137 height 22
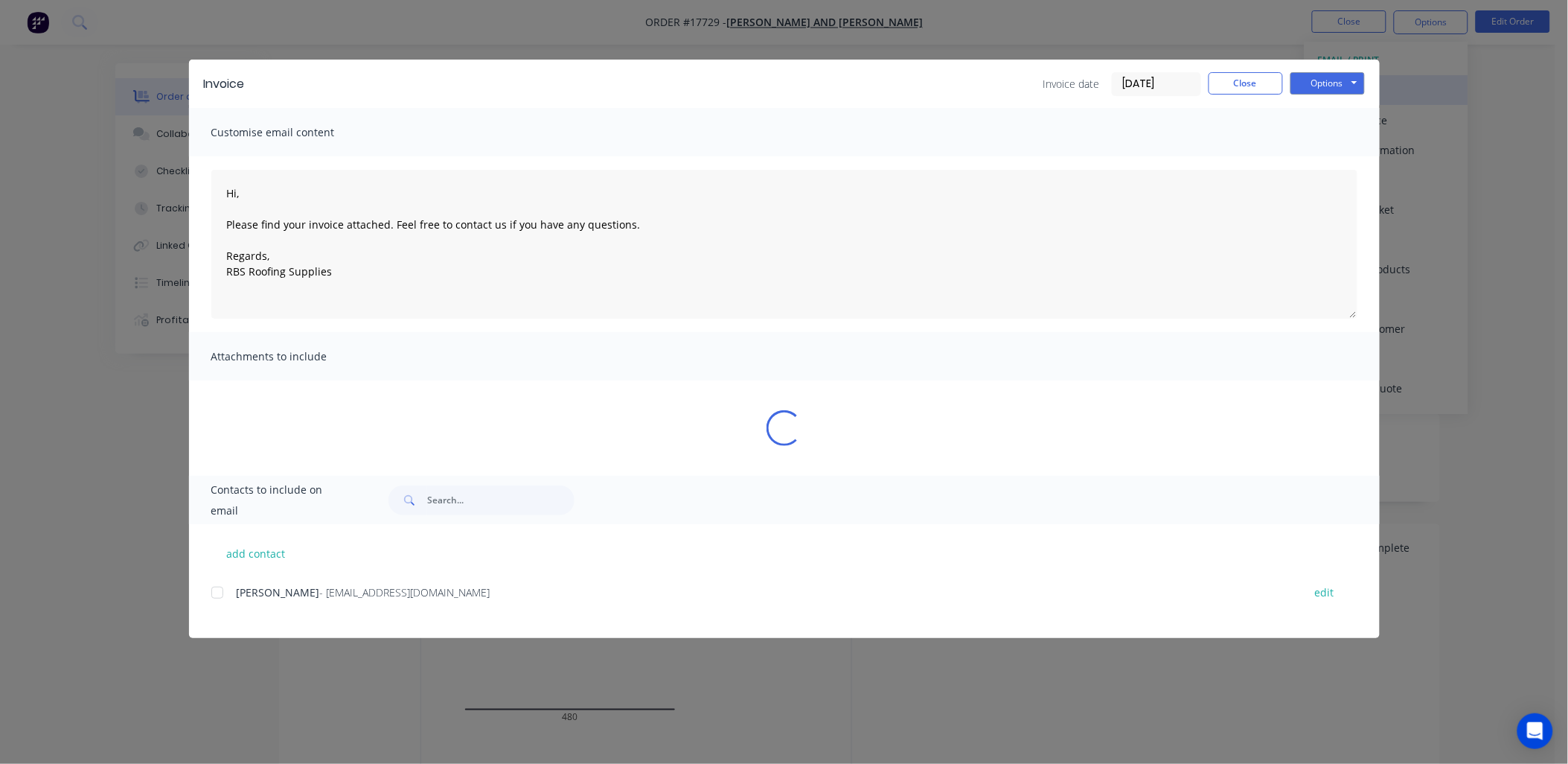
type textarea "Hi, Please find your invoice attached. Feel free to contact us if you have any …"
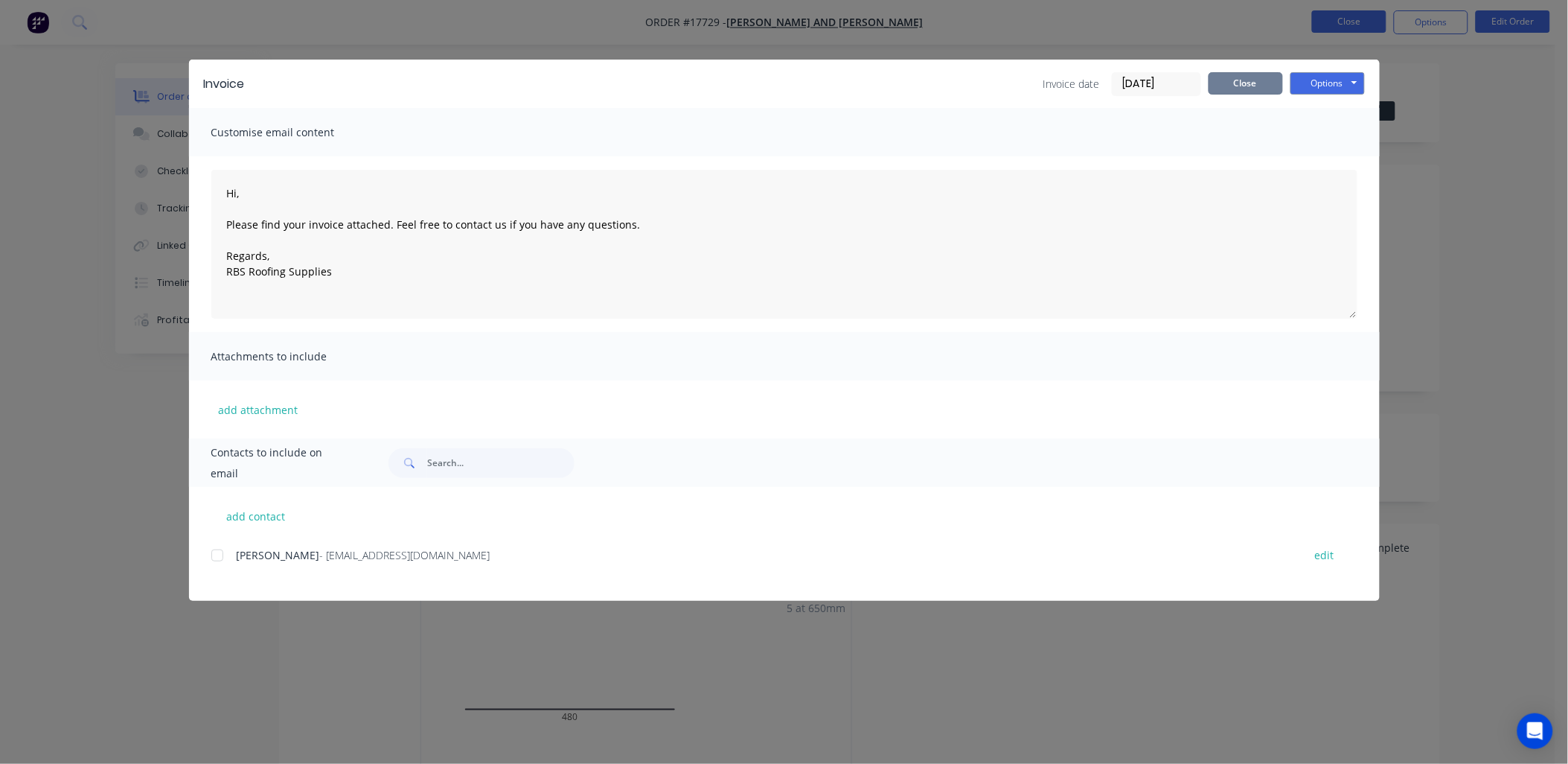
drag, startPoint x: 1249, startPoint y: 80, endPoint x: 1386, endPoint y: 17, distance: 150.8
click at [1257, 72] on button "Close" at bounding box center [1245, 83] width 74 height 23
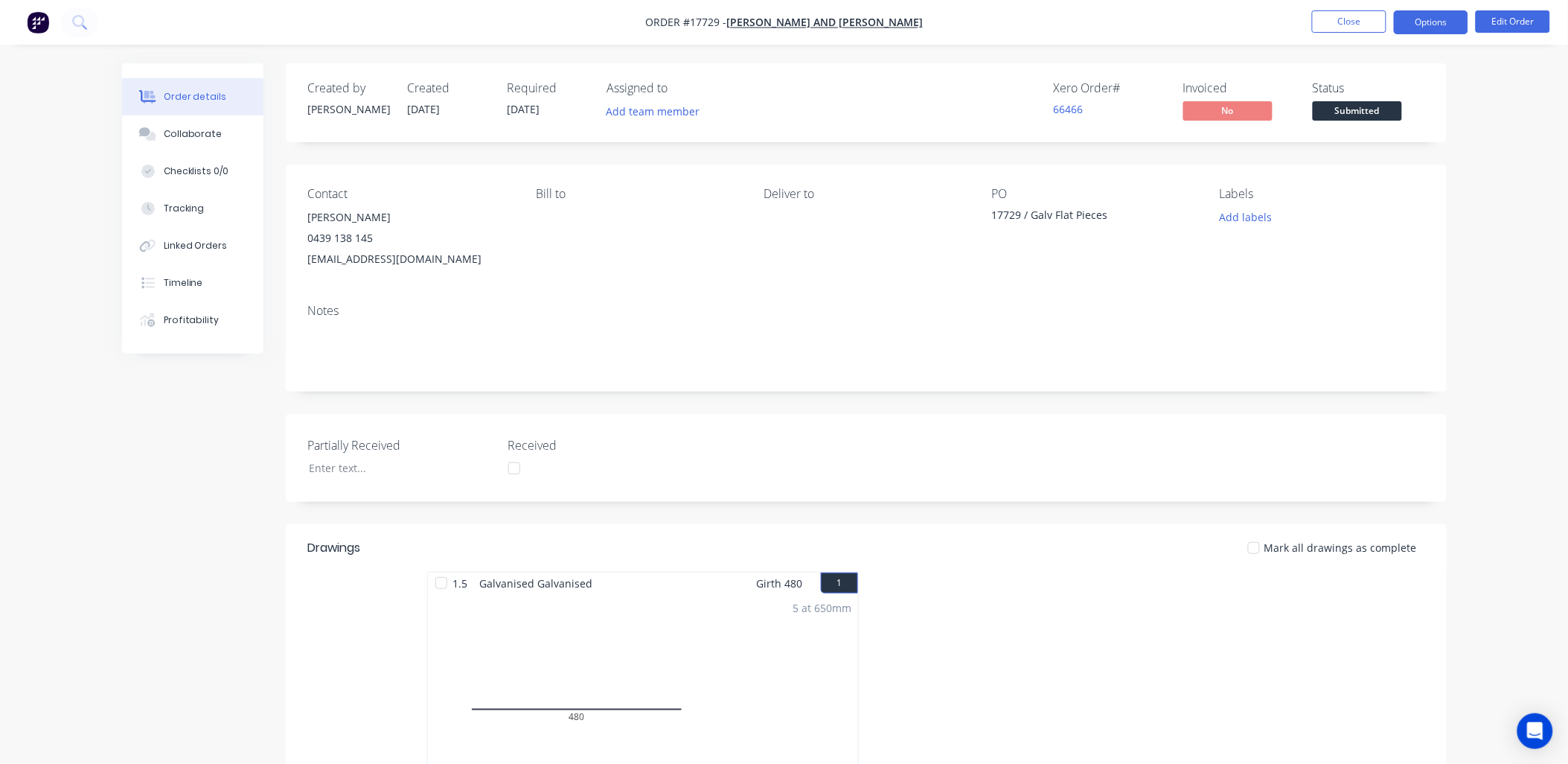
click at [1419, 20] on button "Options" at bounding box center [1431, 23] width 74 height 24
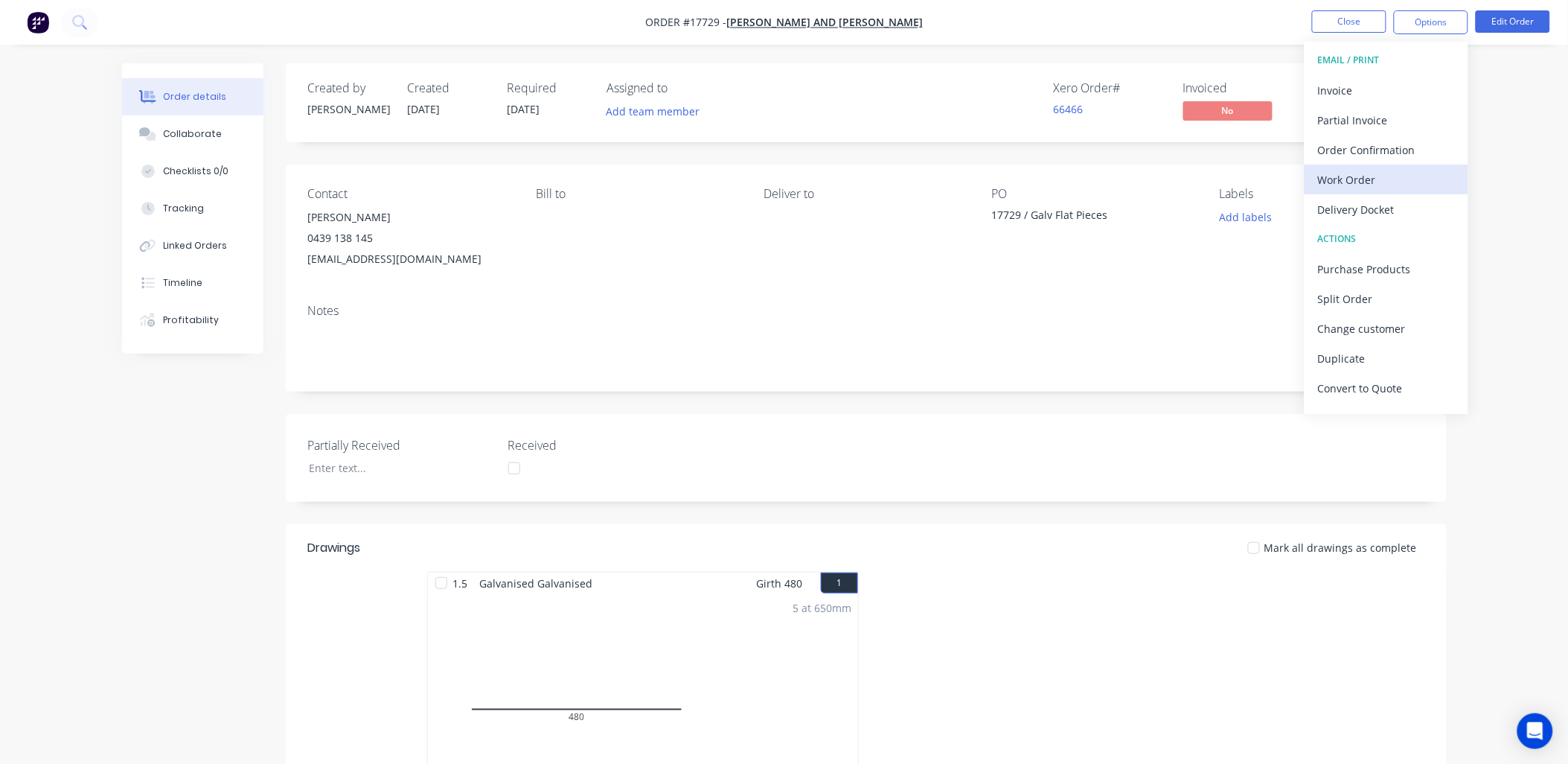
click at [1369, 180] on div "Work Order" at bounding box center [1386, 179] width 137 height 22
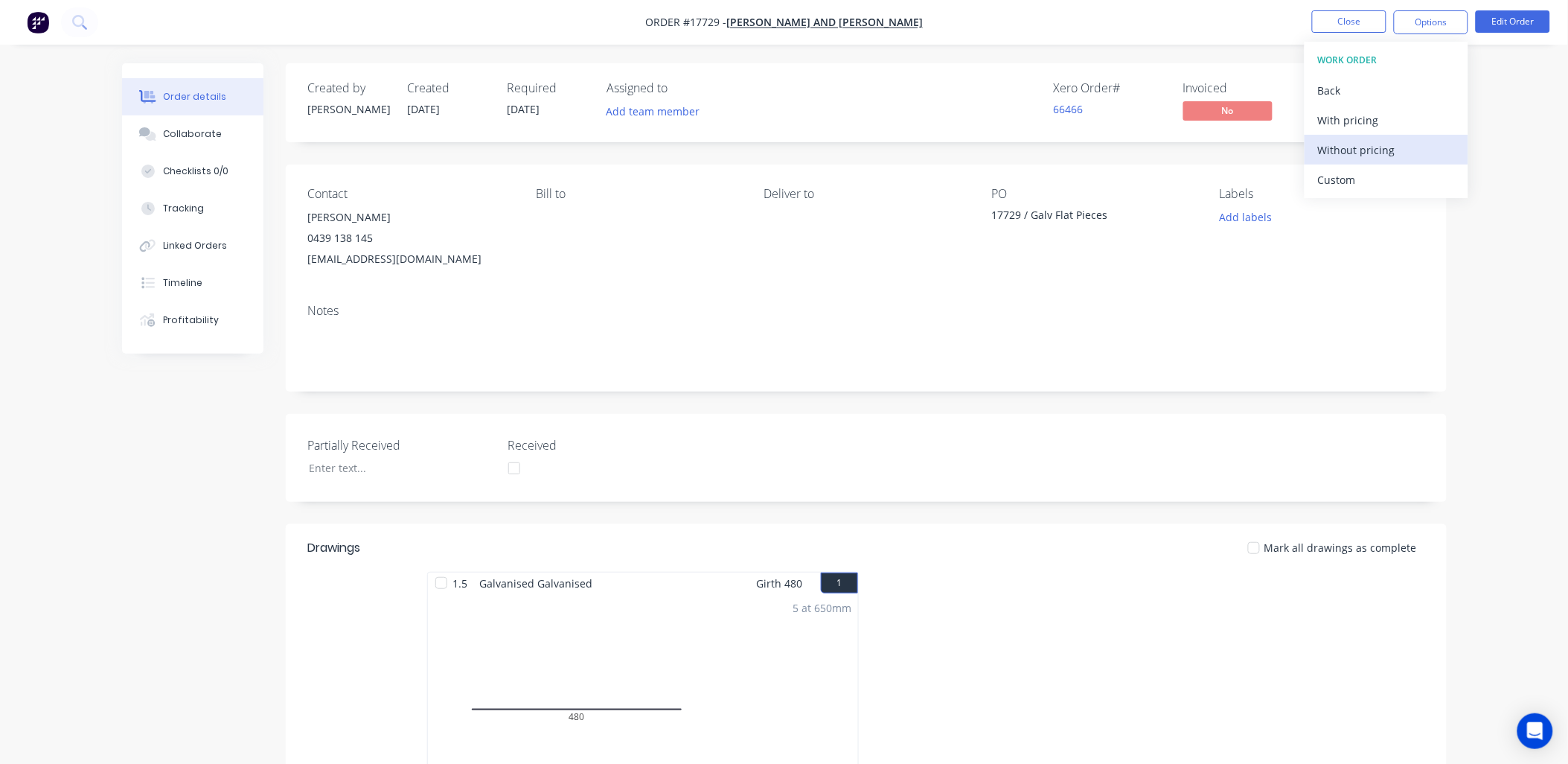
click at [1384, 141] on div "Without pricing" at bounding box center [1386, 150] width 137 height 22
